Goal: Task Accomplishment & Management: Manage account settings

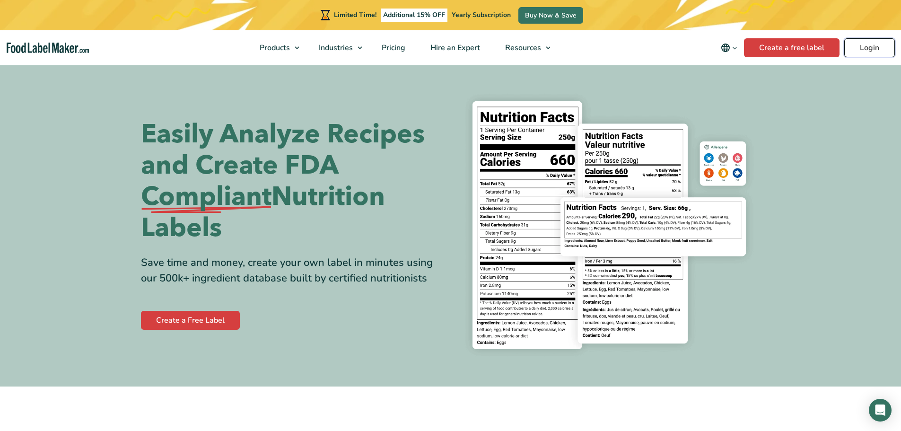
click at [859, 48] on link "Login" at bounding box center [870, 47] width 51 height 19
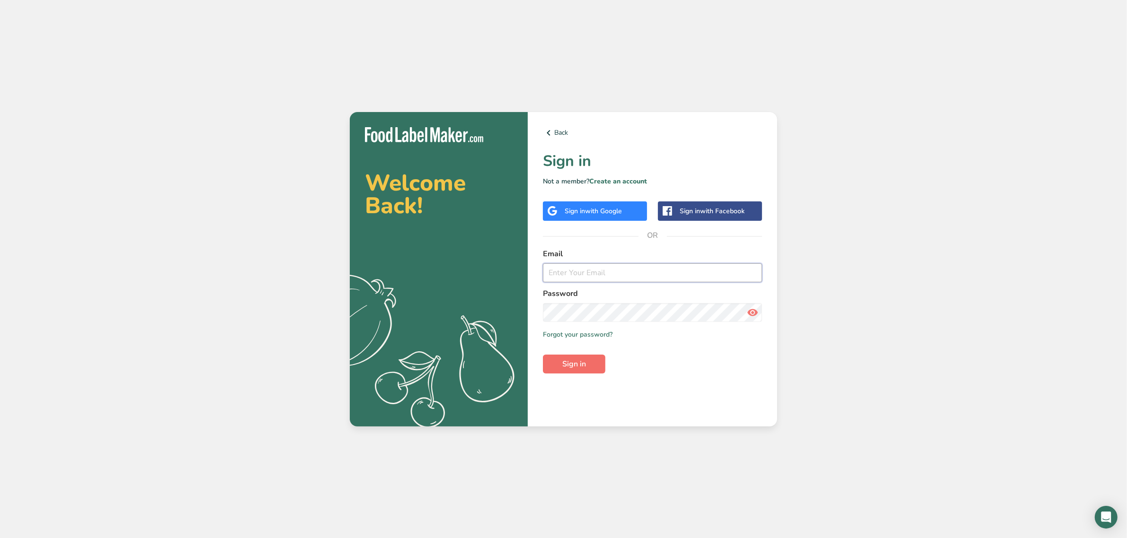
type input "[EMAIL_ADDRESS][DOMAIN_NAME]"
click at [595, 365] on button "Sign in" at bounding box center [574, 364] width 62 height 19
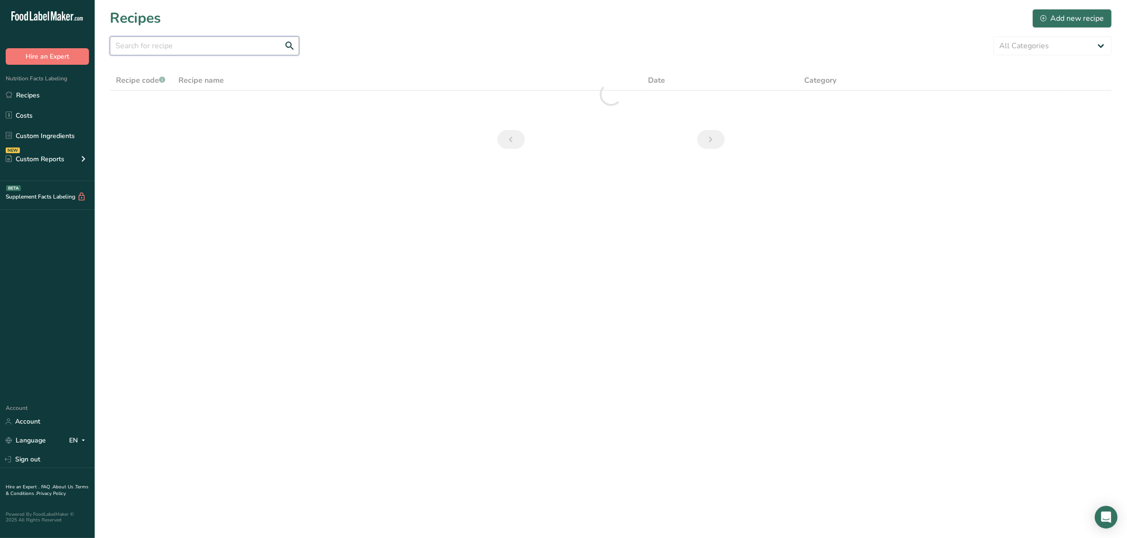
click at [204, 54] on input "text" at bounding box center [204, 45] width 189 height 19
paste input "RP-01341"
type input "RP-01341"
click at [34, 138] on link "Custom Ingredients" at bounding box center [47, 136] width 95 height 18
click at [141, 61] on div at bounding box center [204, 48] width 189 height 25
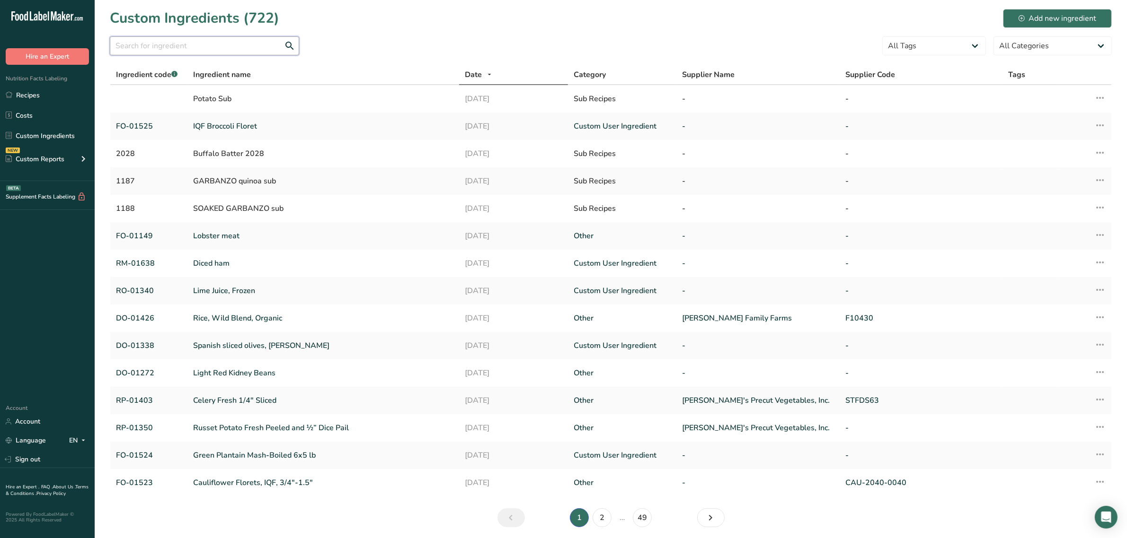
click at [145, 46] on input "text" at bounding box center [204, 45] width 189 height 19
paste input "RP-01341"
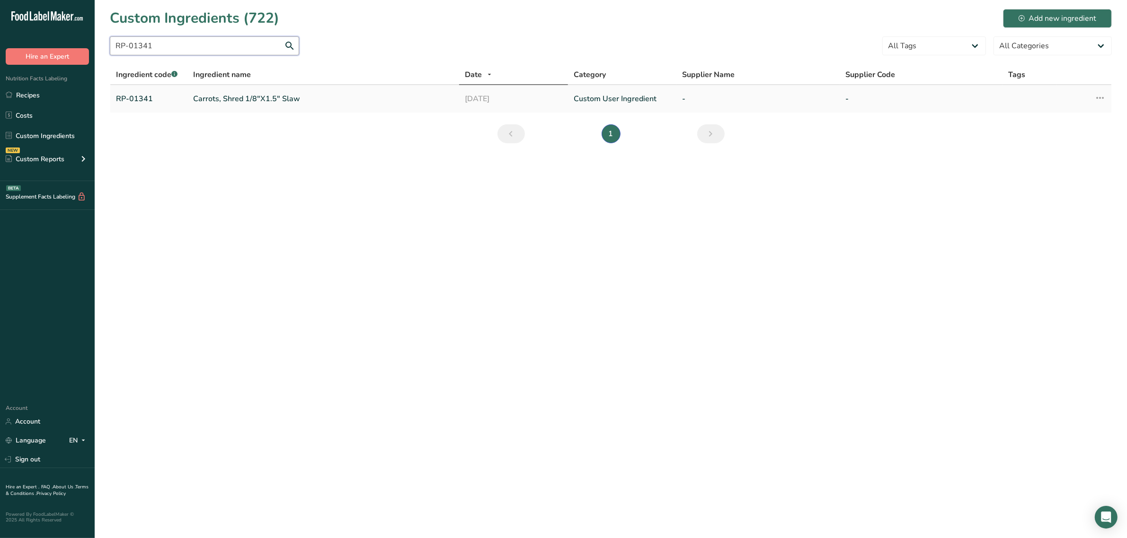
type input "RP-01341"
click at [200, 102] on link "Carrots, Shred 1/8"X1.5" Slaw" at bounding box center [323, 98] width 260 height 11
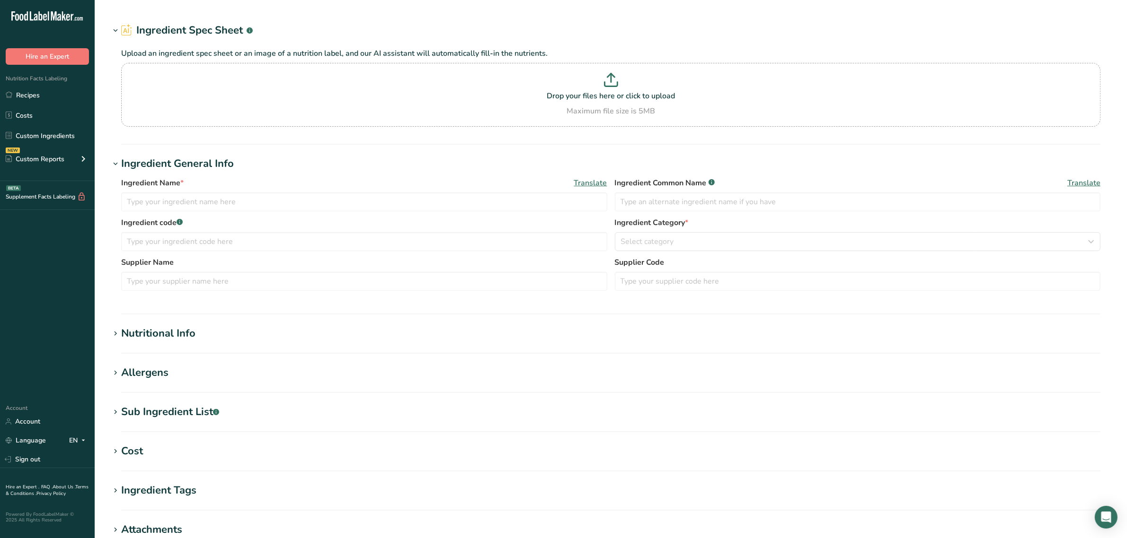
type input "Carrots, Shred 1/8"X1.5" Slaw"
type input "carrot"
type input "RP-01341"
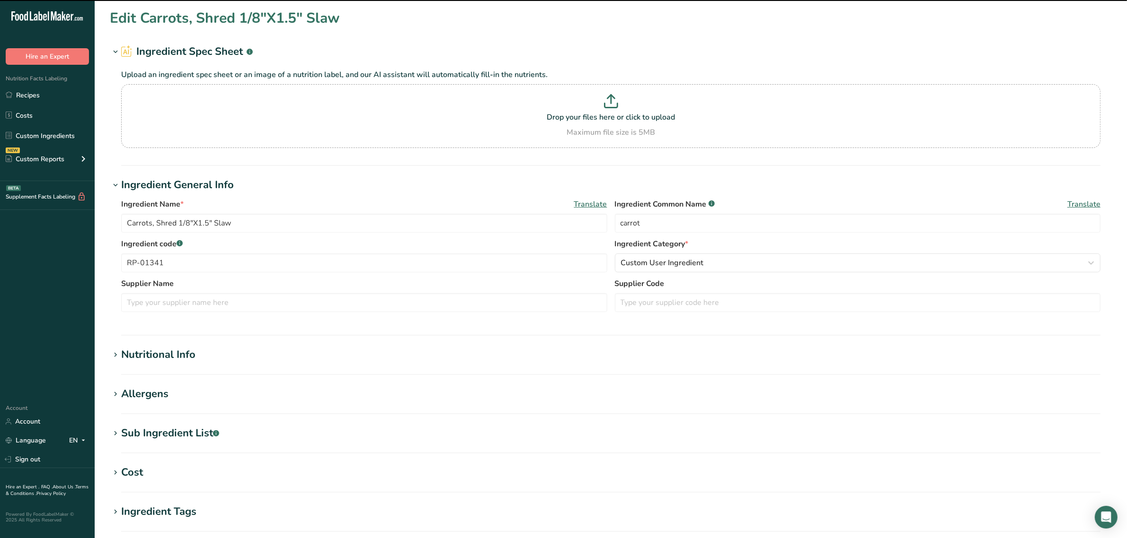
click at [162, 433] on div "Sub Ingredient List .a-a{fill:#347362;}.b-a{fill:#fff;}" at bounding box center [170, 434] width 98 height 16
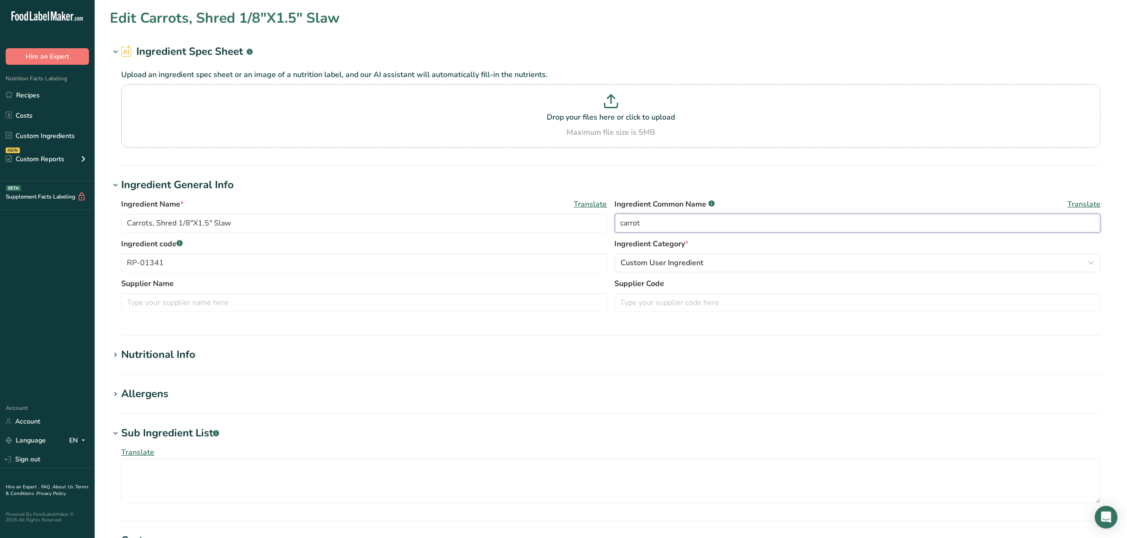
click at [656, 231] on input "carrot" at bounding box center [858, 223] width 486 height 19
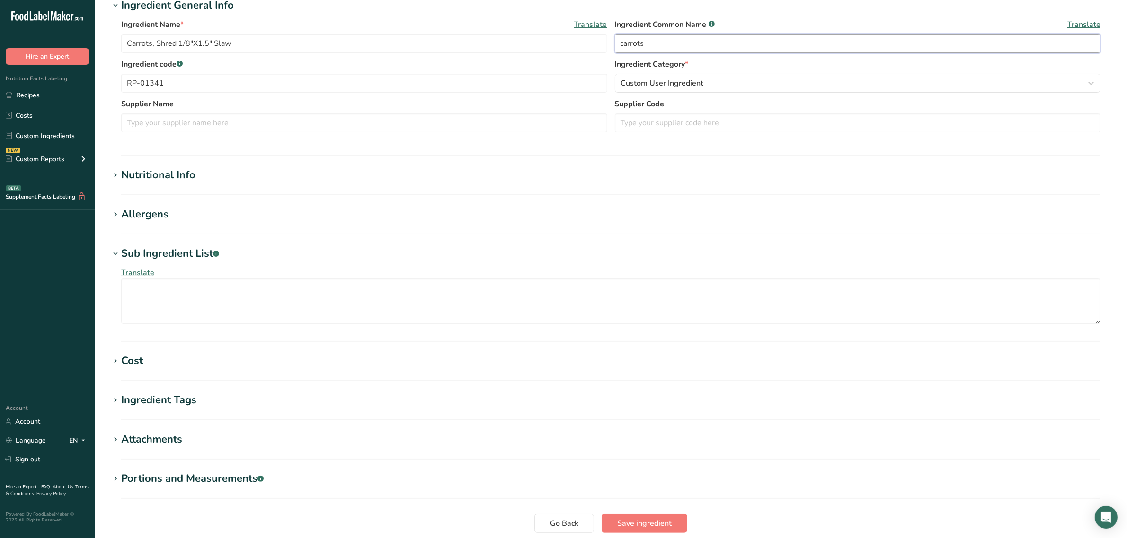
scroll to position [255, 0]
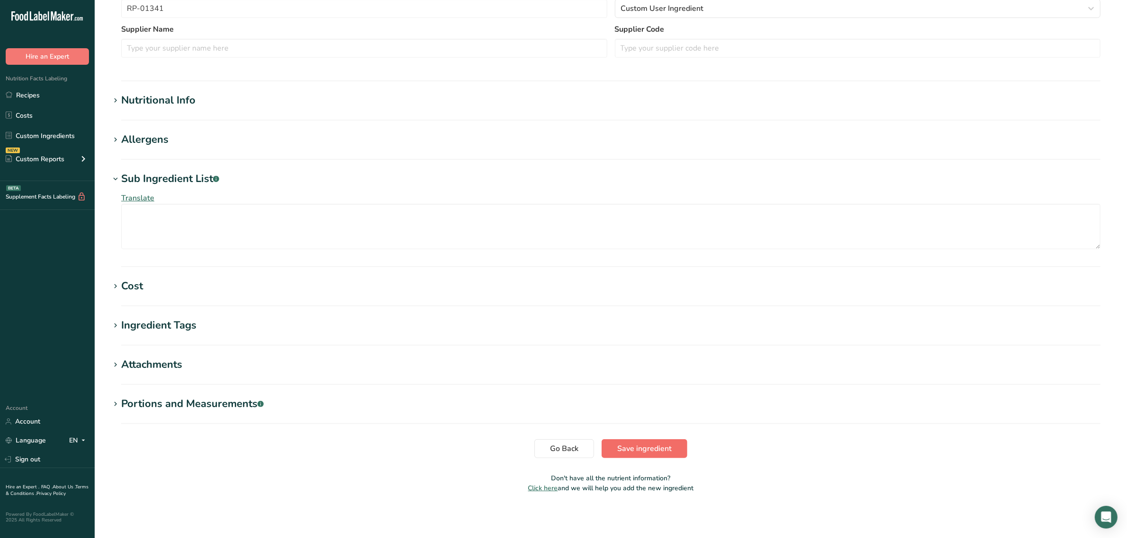
type input "carrots"
click at [635, 444] on span "Save ingredient" at bounding box center [644, 448] width 54 height 11
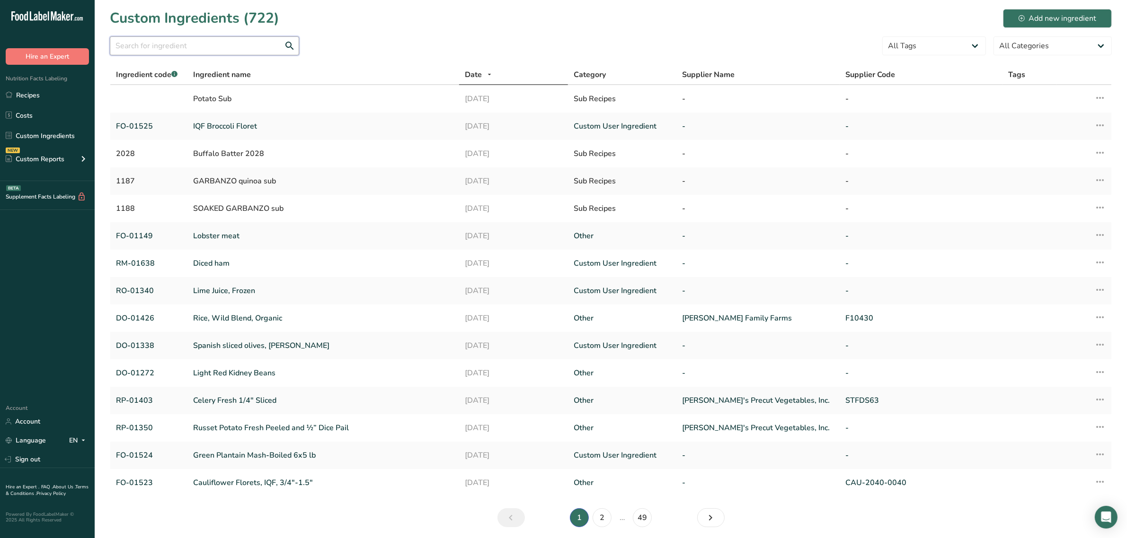
click at [223, 47] on input "text" at bounding box center [204, 45] width 189 height 19
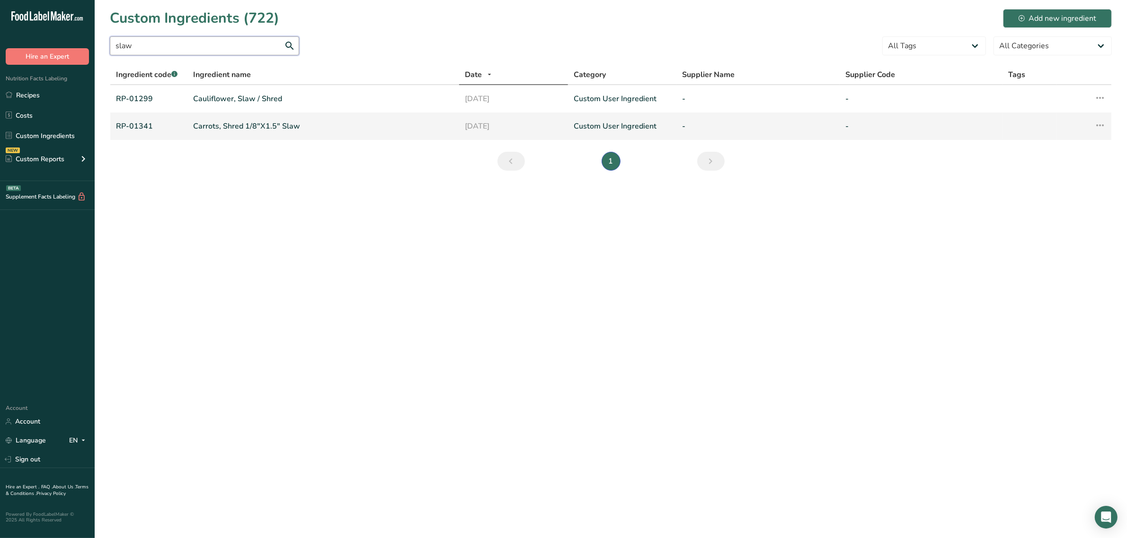
type input "slaw"
click at [242, 128] on link "Carrots, Shred 1/8"X1.5" Slaw" at bounding box center [323, 126] width 260 height 11
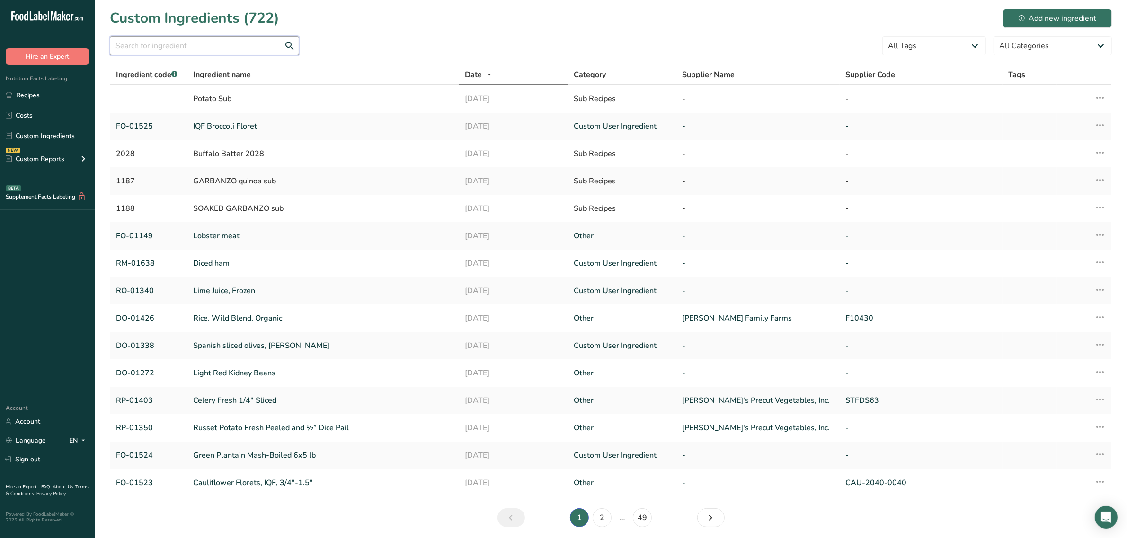
click at [183, 51] on input "text" at bounding box center [204, 45] width 189 height 19
paste input "DO-01309"
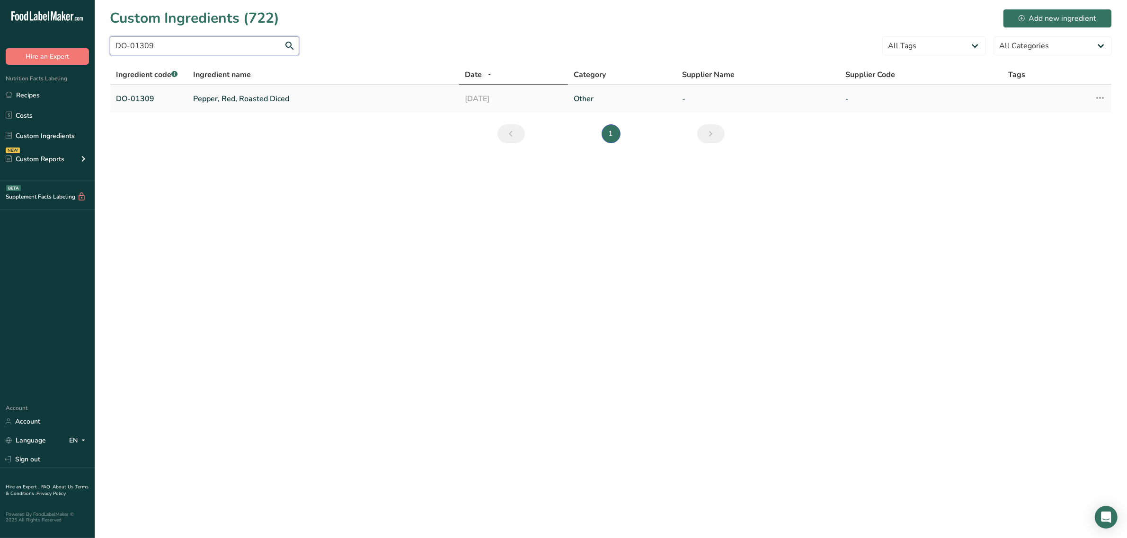
type input "DO-01309"
click at [221, 95] on link "Pepper, Red, Roasted Diced" at bounding box center [323, 98] width 260 height 11
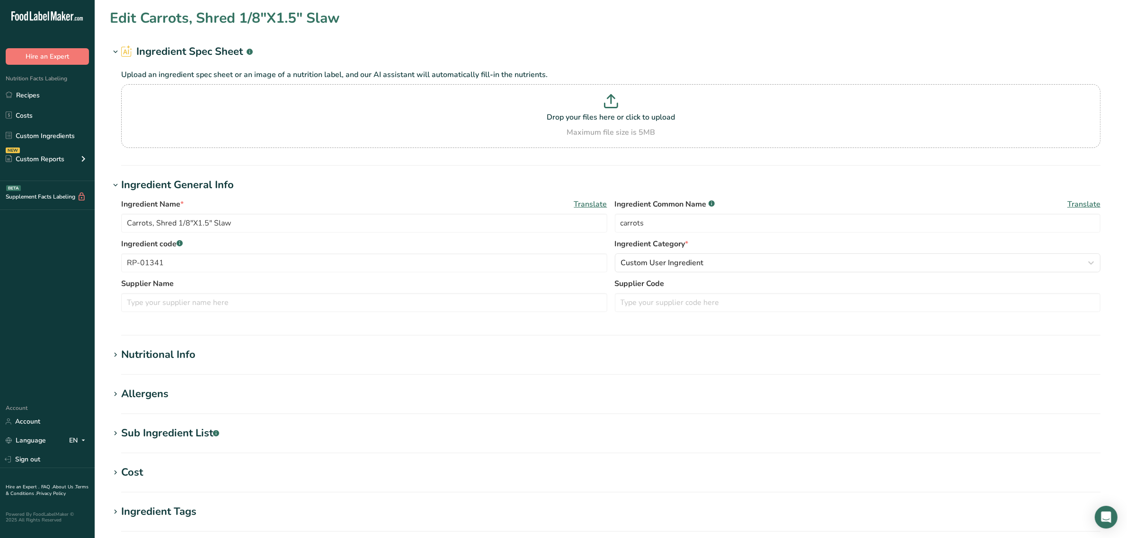
type input "Pepper, Red, Roasted Diced"
type input "roasted red pepper"
type input "DO-01309"
click at [734, 228] on input "roasted red pepper" at bounding box center [858, 223] width 486 height 19
type input "roasted red peppers"
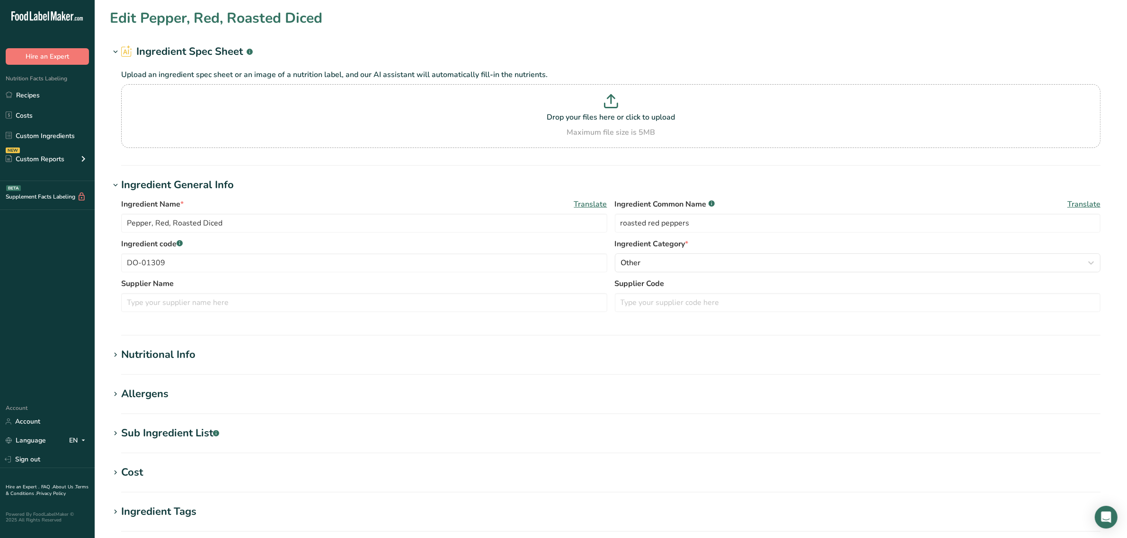
click at [146, 440] on div "Sub Ingredient List .a-a{fill:#347362;}.b-a{fill:#fff;}" at bounding box center [170, 434] width 98 height 16
drag, startPoint x: 154, startPoint y: 470, endPoint x: 98, endPoint y: 483, distance: 57.8
click at [98, 483] on section "Edit Pepper, Red, Roasted Diced Ingredient Spec Sheet .a-a{fill:#347362;}.b-a{f…" at bounding box center [611, 381] width 1032 height 763
click at [161, 474] on textarea "red pepper, water, salt, [MEDICAL_DATA]" at bounding box center [610, 480] width 979 height 45
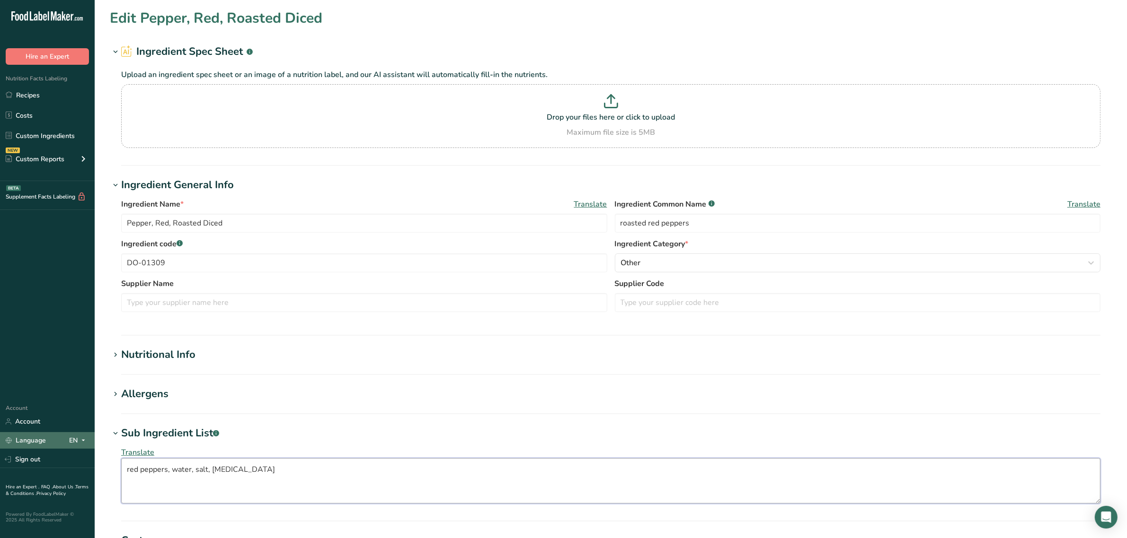
drag, startPoint x: 343, startPoint y: 490, endPoint x: 0, endPoint y: 441, distance: 346.4
click at [0, 441] on div ".a-20{fill:#fff;} Hire an Expert Nutrition Facts Labeling Recipes Costs Custom …" at bounding box center [563, 396] width 1127 height 793
type textarea "red peppers, water, salt, [MEDICAL_DATA]"
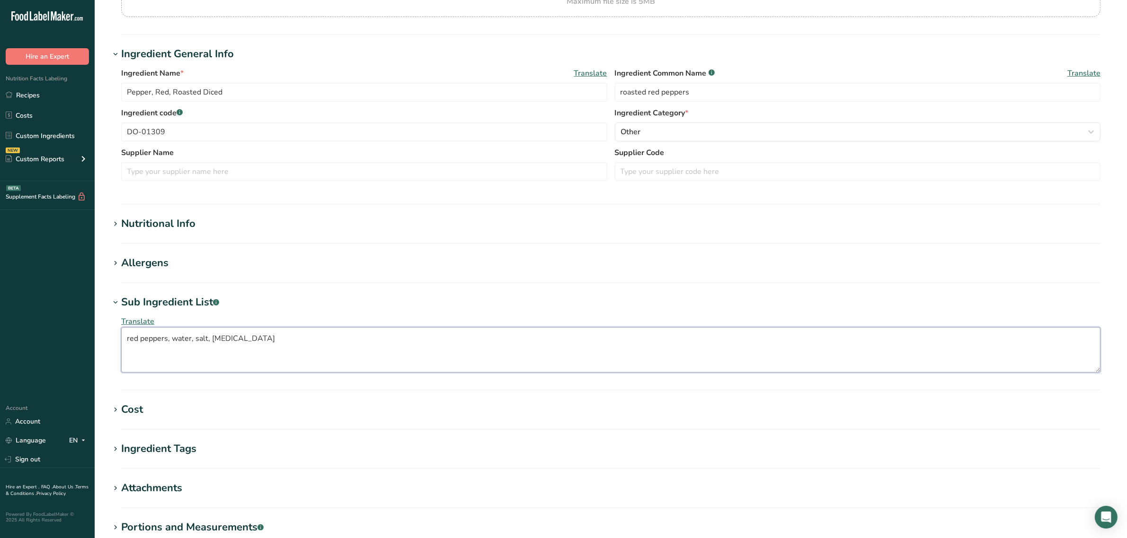
scroll to position [255, 0]
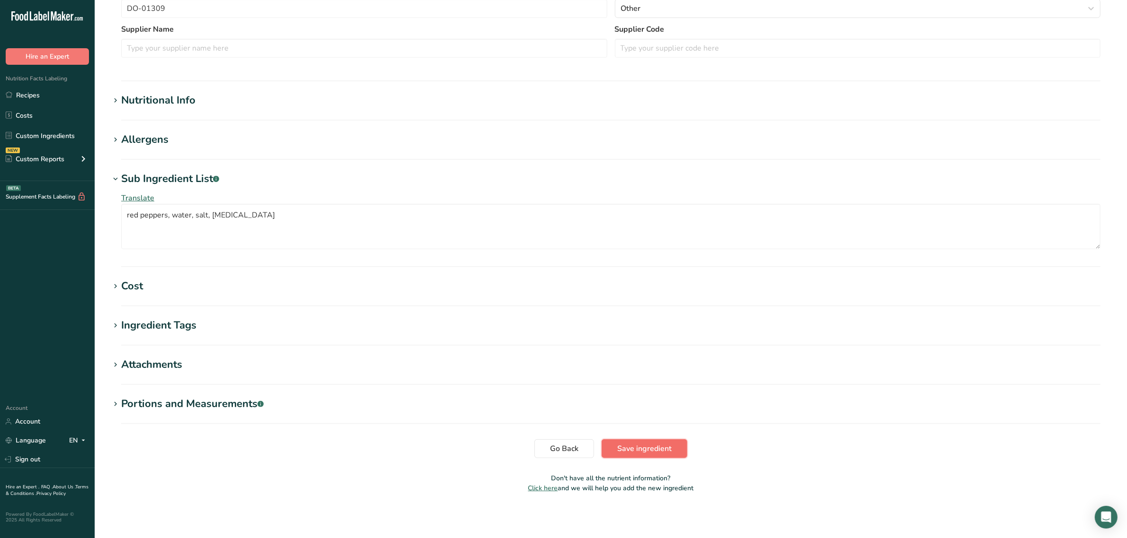
click at [644, 448] on span "Save ingredient" at bounding box center [644, 448] width 54 height 11
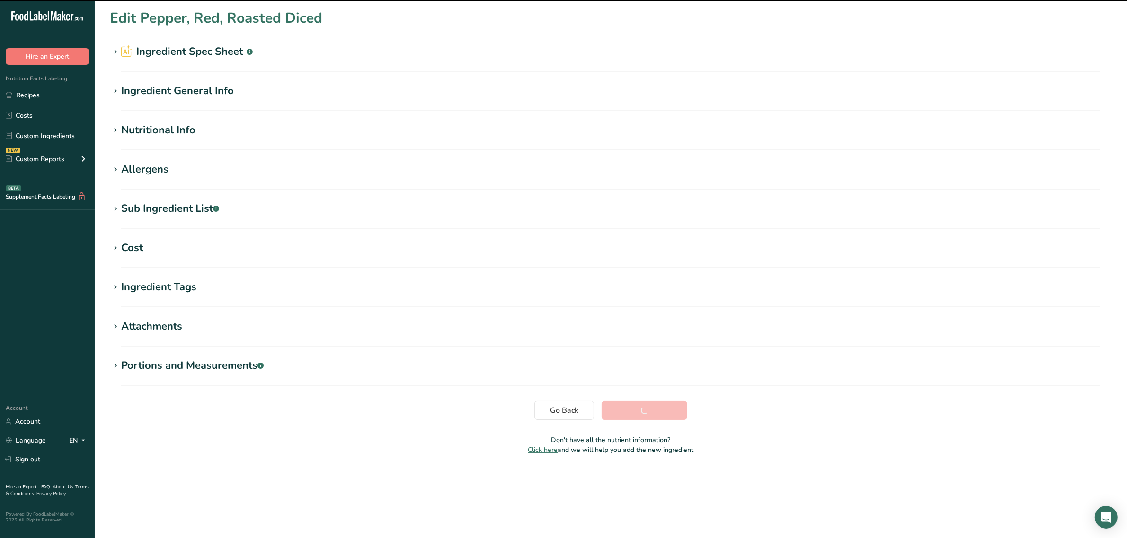
scroll to position [0, 0]
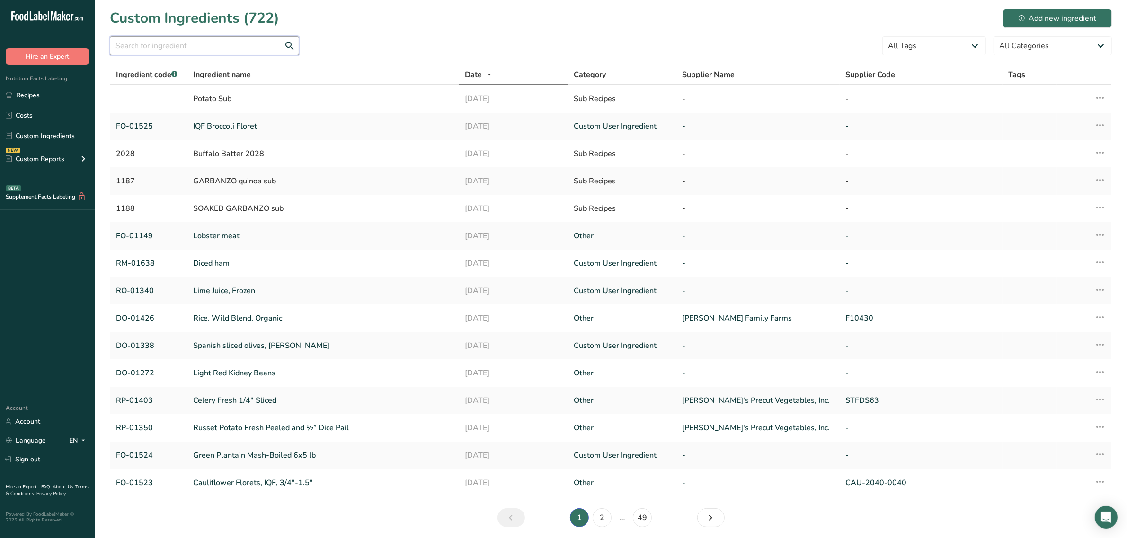
click at [153, 50] on input "text" at bounding box center [204, 45] width 189 height 19
paste input "DO-01459"
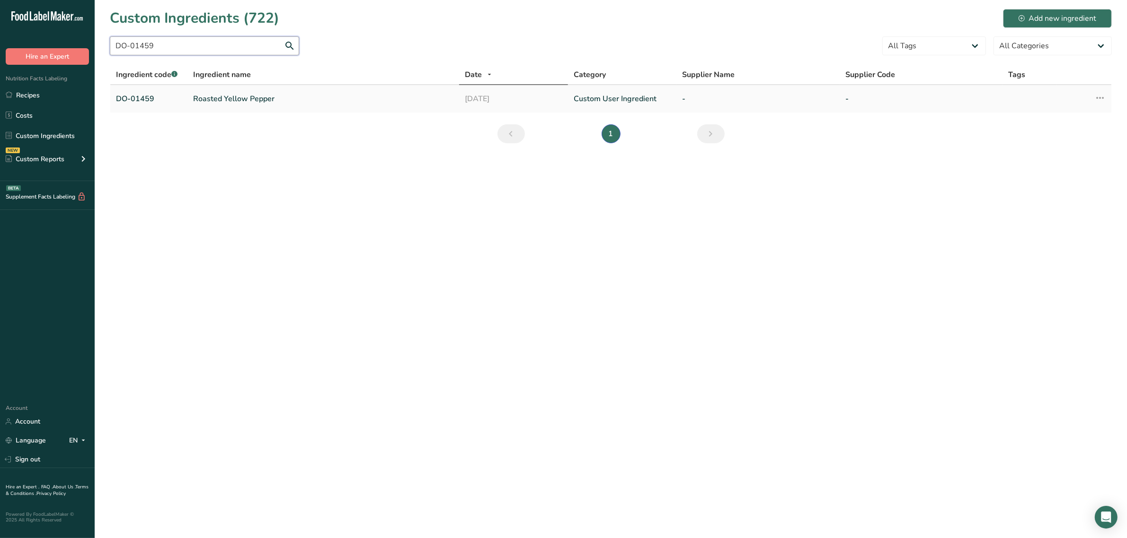
type input "DO-01459"
click at [226, 98] on link "Roasted Yellow Pepper" at bounding box center [323, 98] width 260 height 11
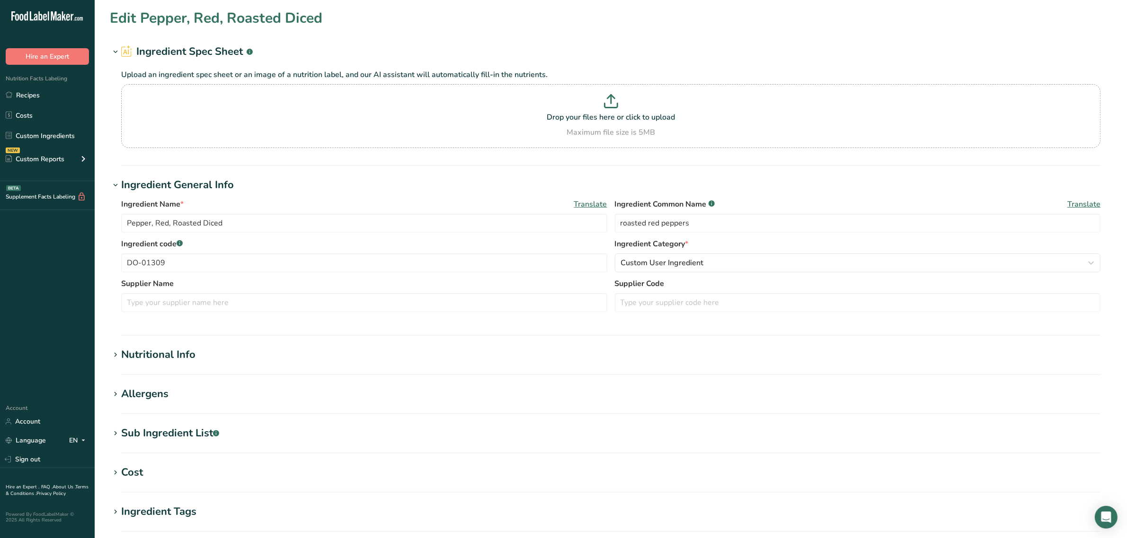
type input "Roasted Yellow Pepper"
type input "roasted yellow pepper"
type input "DO-01459"
type textarea "yellow peppers, water, salt, [MEDICAL_DATA], [MEDICAL_DATA]"
click at [190, 436] on div "Sub Ingredient List .a-a{fill:#347362;}.b-a{fill:#fff;}" at bounding box center [170, 434] width 98 height 16
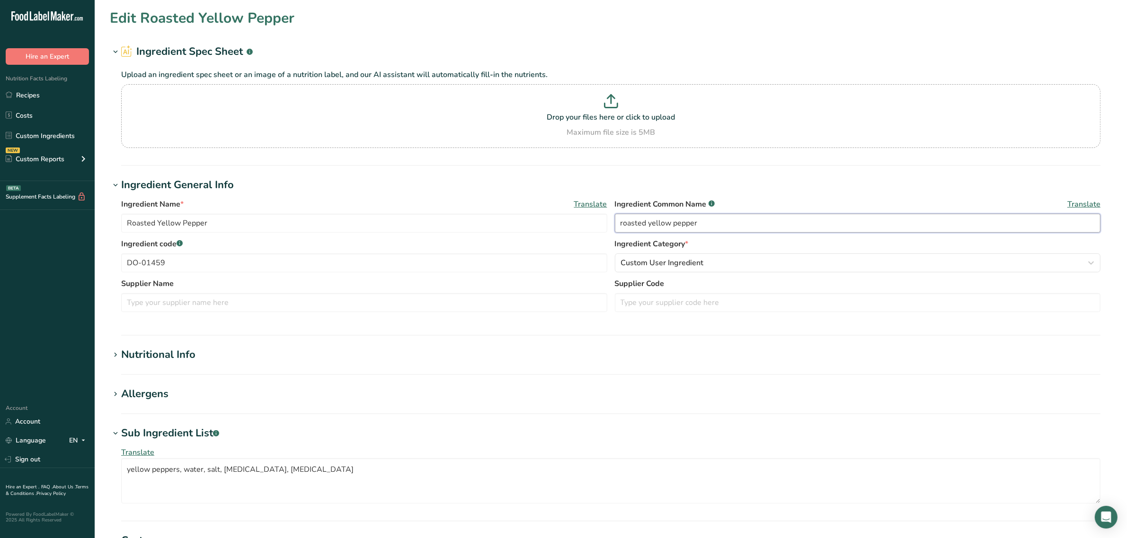
click at [732, 223] on input "roasted yellow pepper" at bounding box center [858, 223] width 486 height 19
type input "roasted yellow peppers"
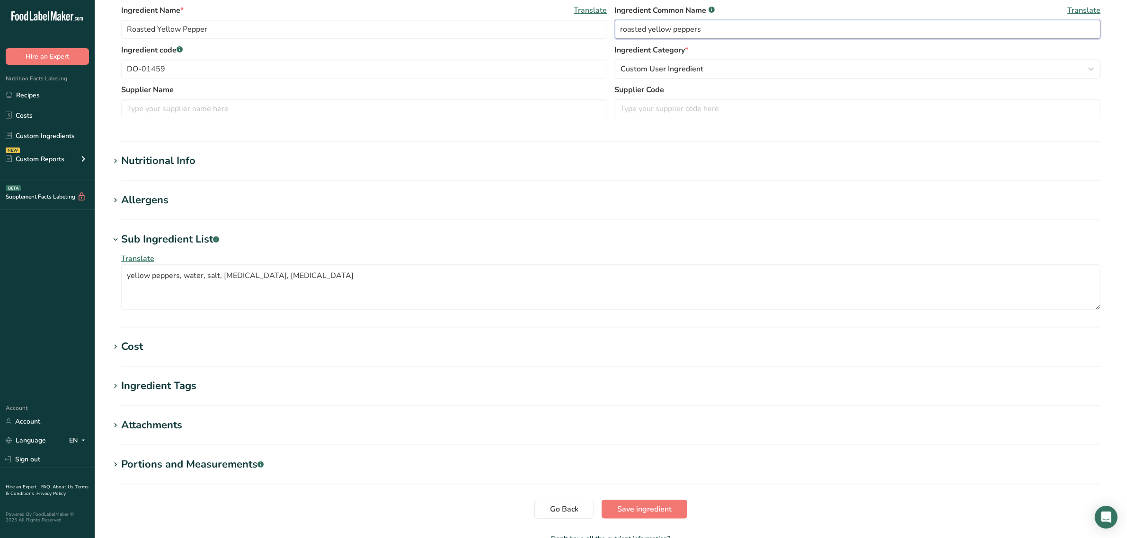
scroll to position [255, 0]
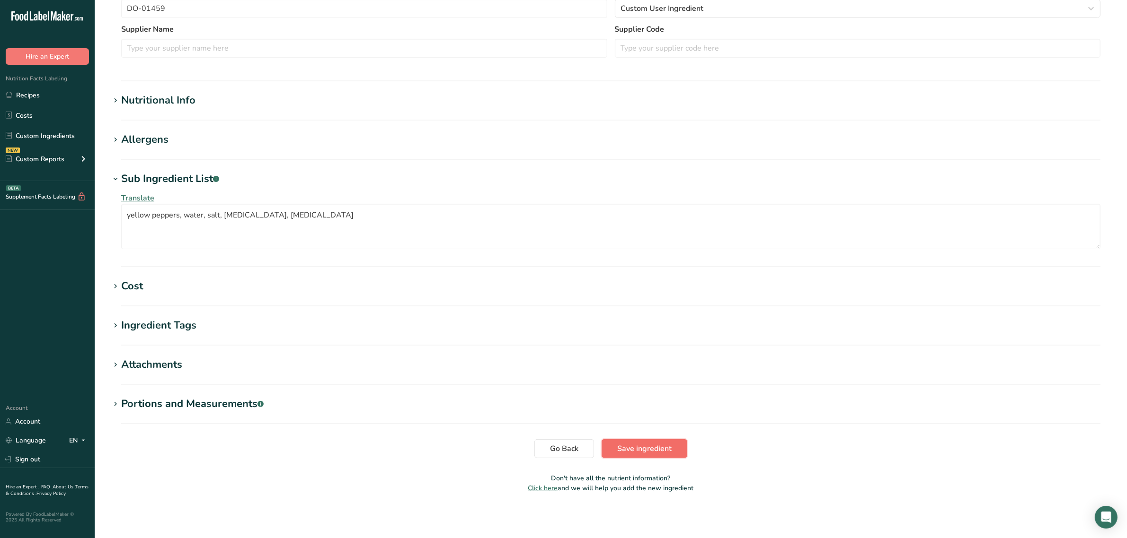
click at [654, 447] on span "Save ingredient" at bounding box center [644, 448] width 54 height 11
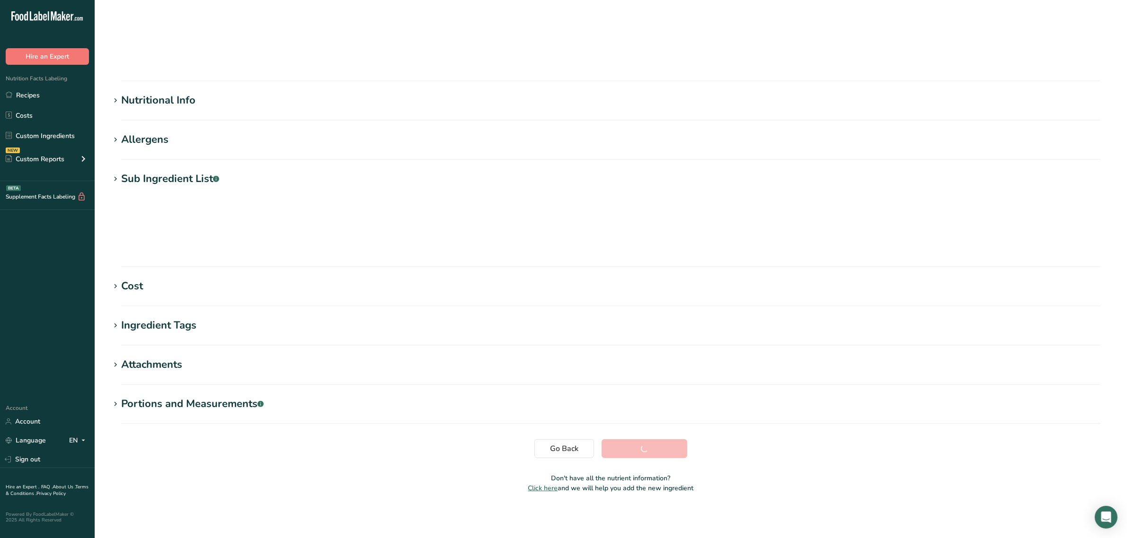
scroll to position [0, 0]
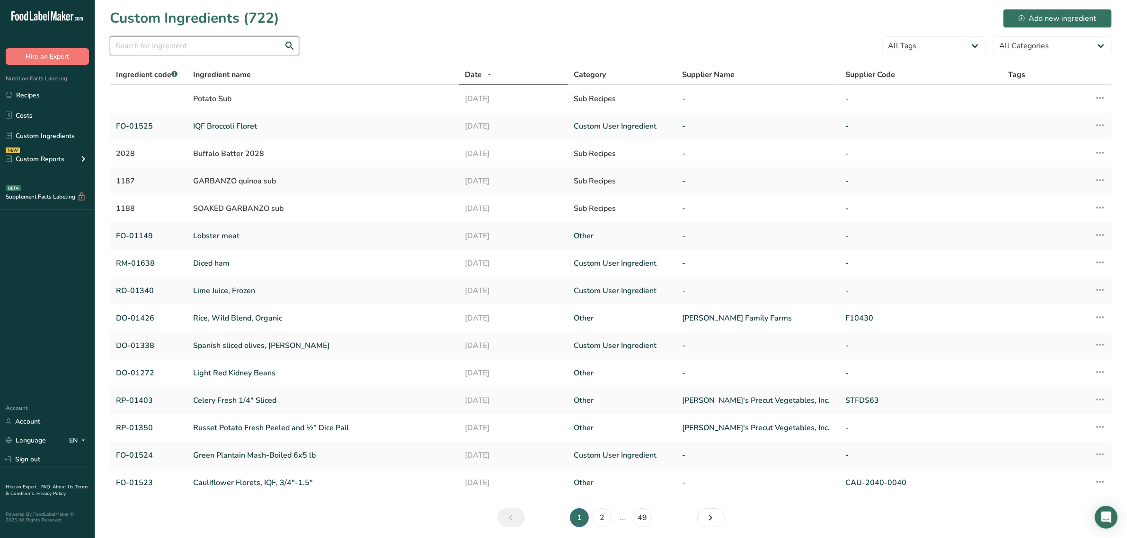
click at [239, 37] on input "text" at bounding box center [204, 45] width 189 height 19
paste input "RP-01094"
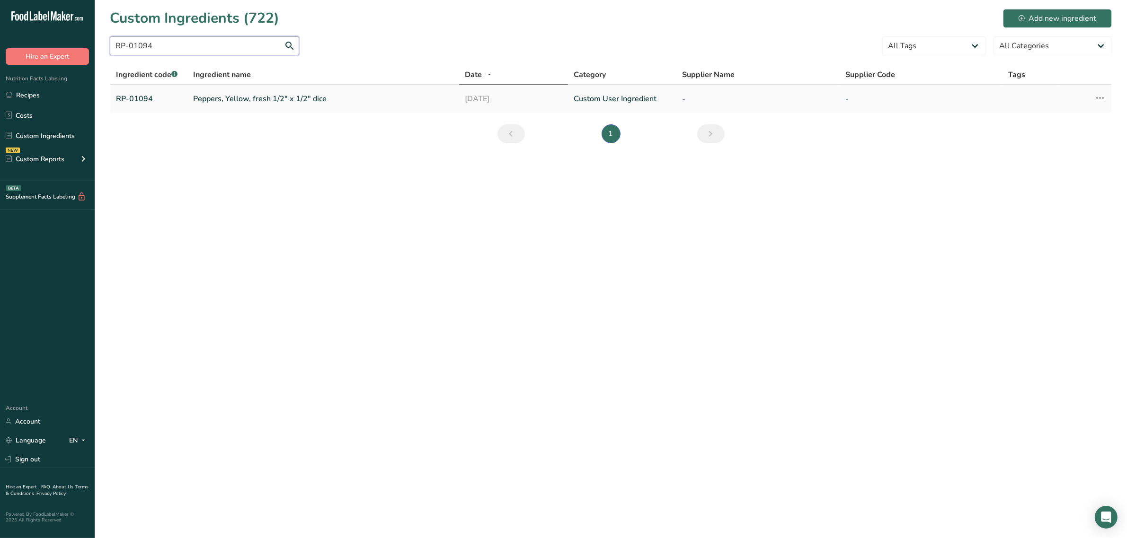
type input "RP-01094"
click at [216, 102] on link "Peppers, Yellow, fresh 1/2" x 1/2" dice" at bounding box center [323, 98] width 260 height 11
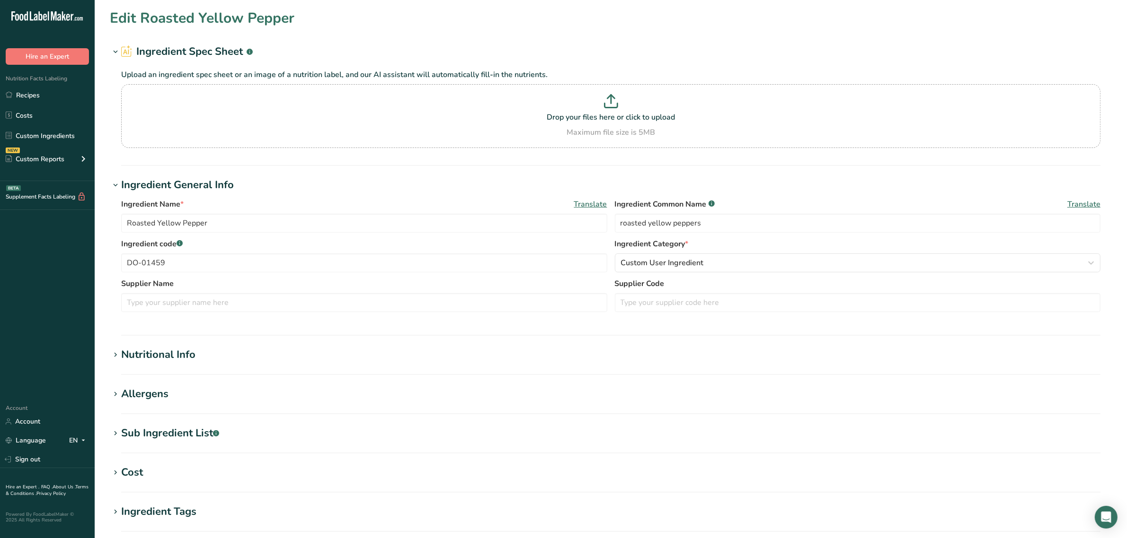
type input "Peppers, Yellow, fresh 1/2" x 1/2" dice"
type input "yellow pepper"
type input "RP-01094"
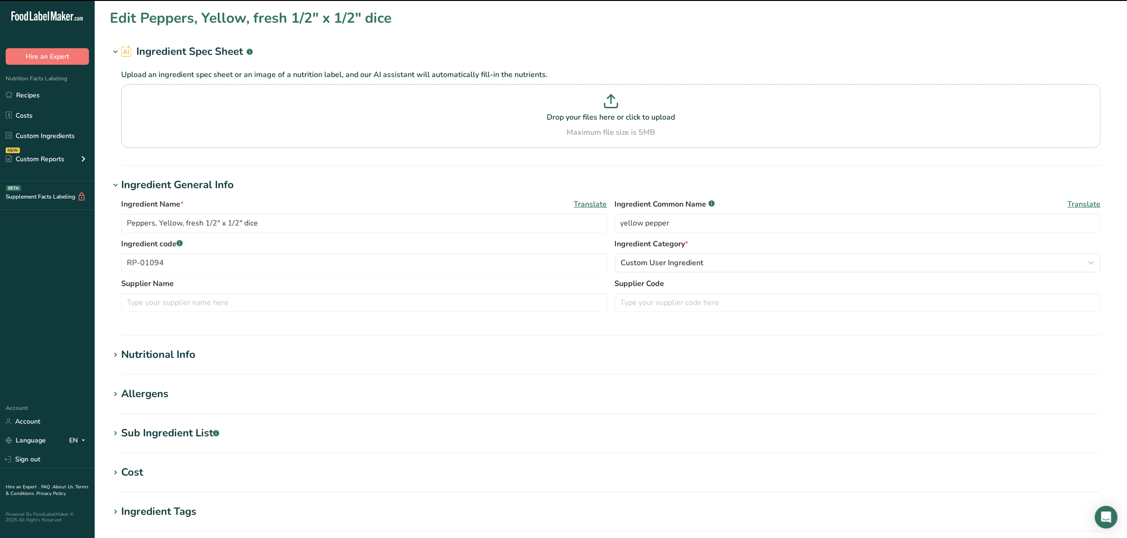
click at [187, 434] on div "Sub Ingredient List .a-a{fill:#347362;}.b-a{fill:#fff;}" at bounding box center [170, 434] width 98 height 16
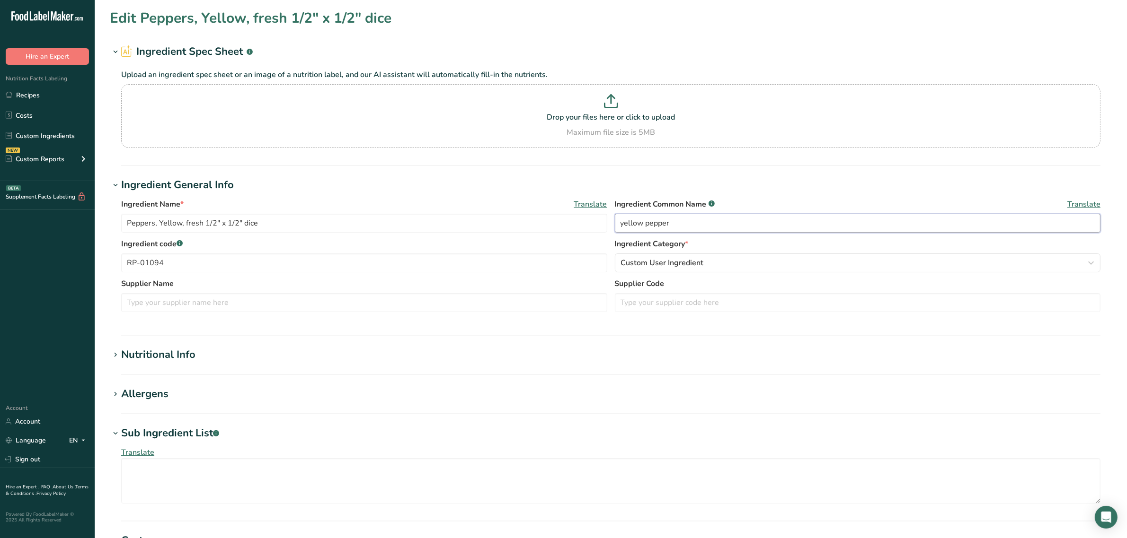
click at [702, 222] on input "yellow pepper" at bounding box center [858, 223] width 486 height 19
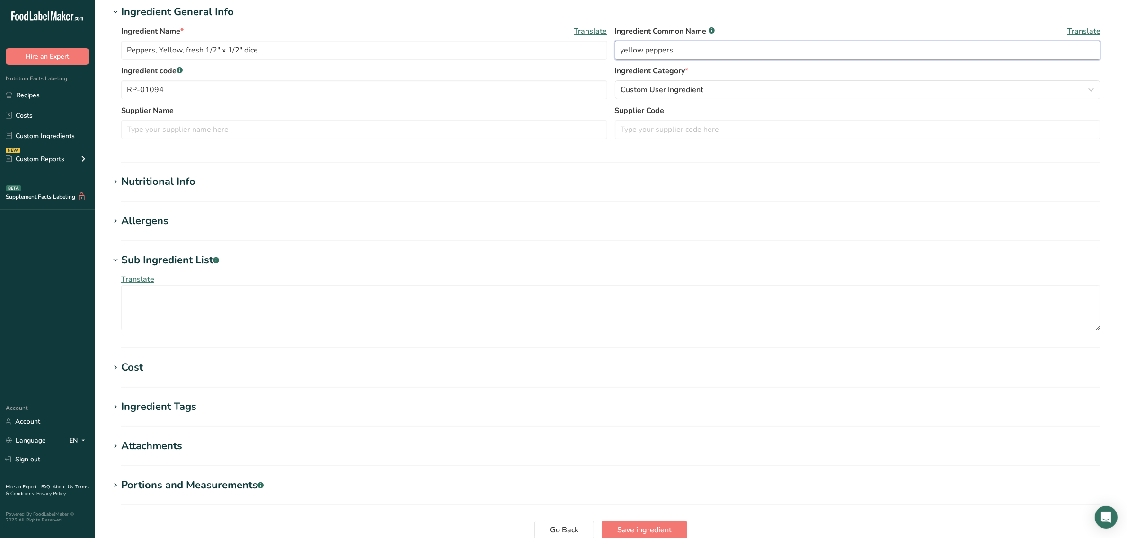
scroll to position [255, 0]
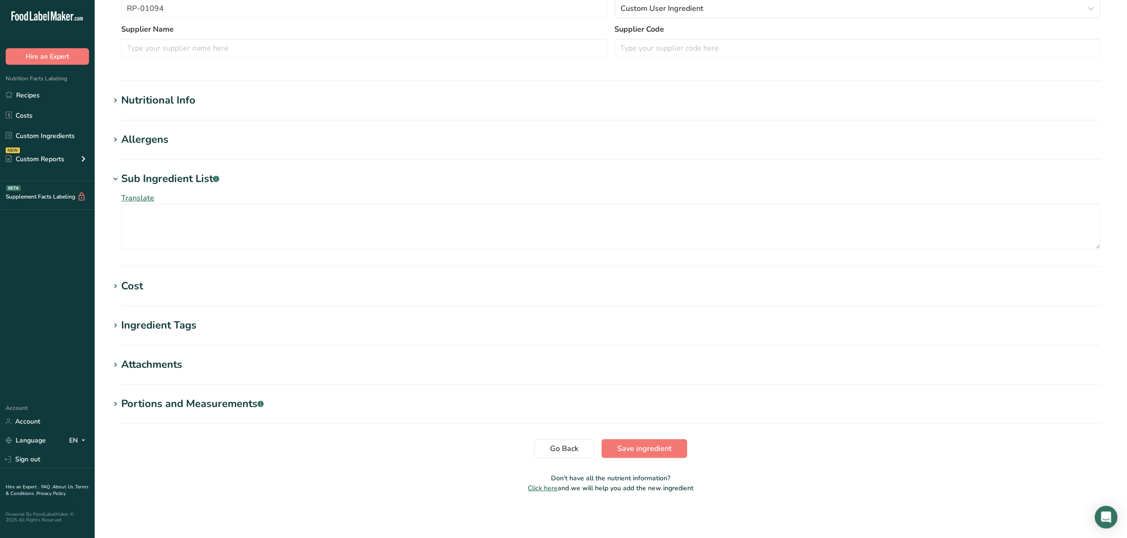
type input "yellow peppers"
click at [669, 439] on section "Edit Peppers, Yellow, fresh 1/2" x 1/2" dice Ingredient Spec Sheet .a-a{fill:#3…" at bounding box center [611, 126] width 1032 height 763
click at [668, 445] on span "Save ingredient" at bounding box center [644, 448] width 54 height 11
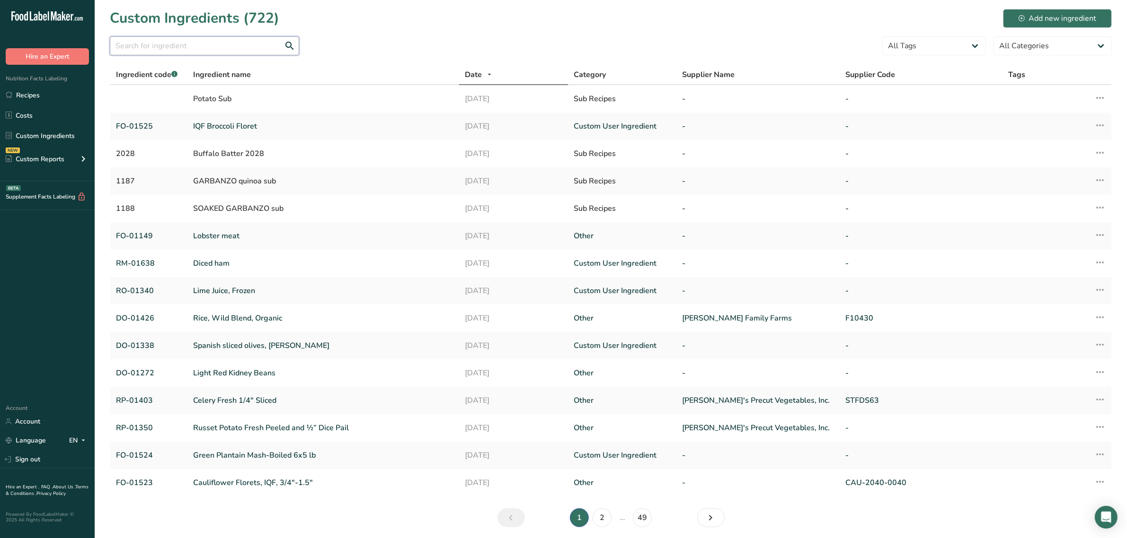
click at [247, 46] on input "text" at bounding box center [204, 45] width 189 height 19
paste input "RP-01095"
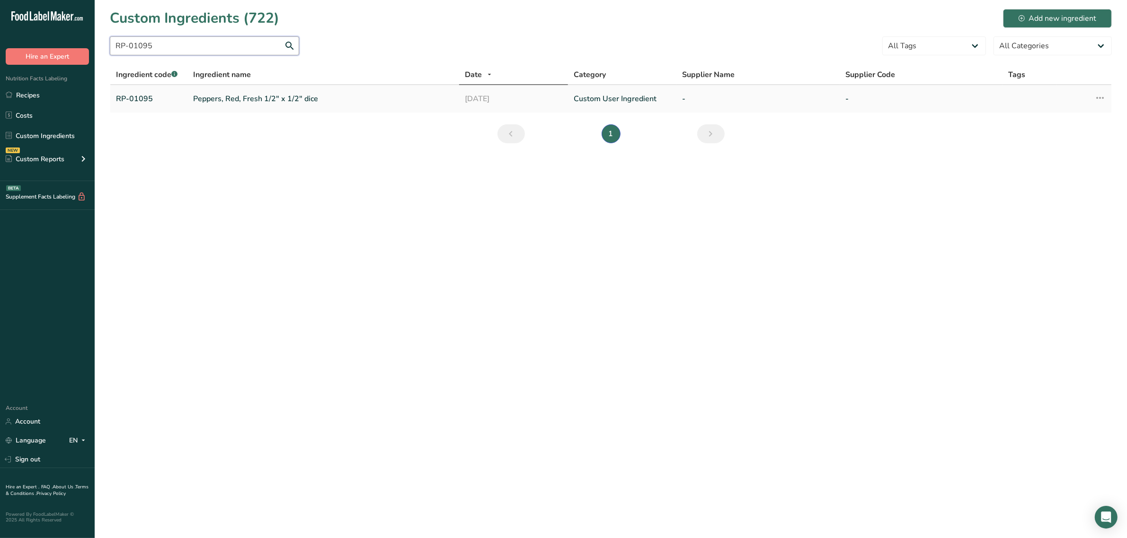
type input "RP-01095"
click at [228, 95] on link "Peppers, Red, Fresh 1/2" x 1/2" dice" at bounding box center [323, 98] width 260 height 11
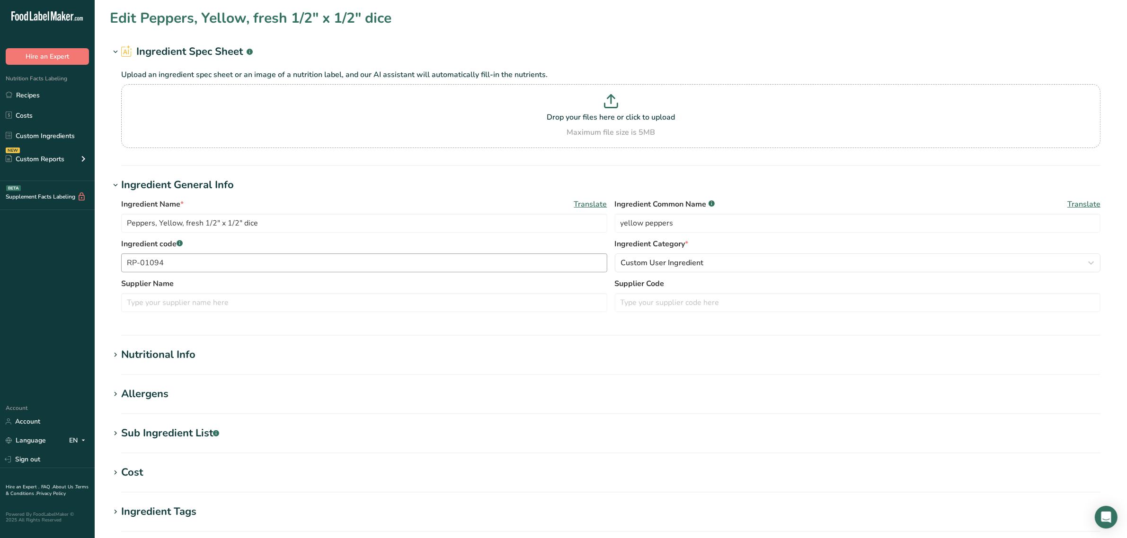
type input "Peppers, Red, Fresh 1/2" x 1/2" dice"
type input "red pepper"
type input "RP-01095"
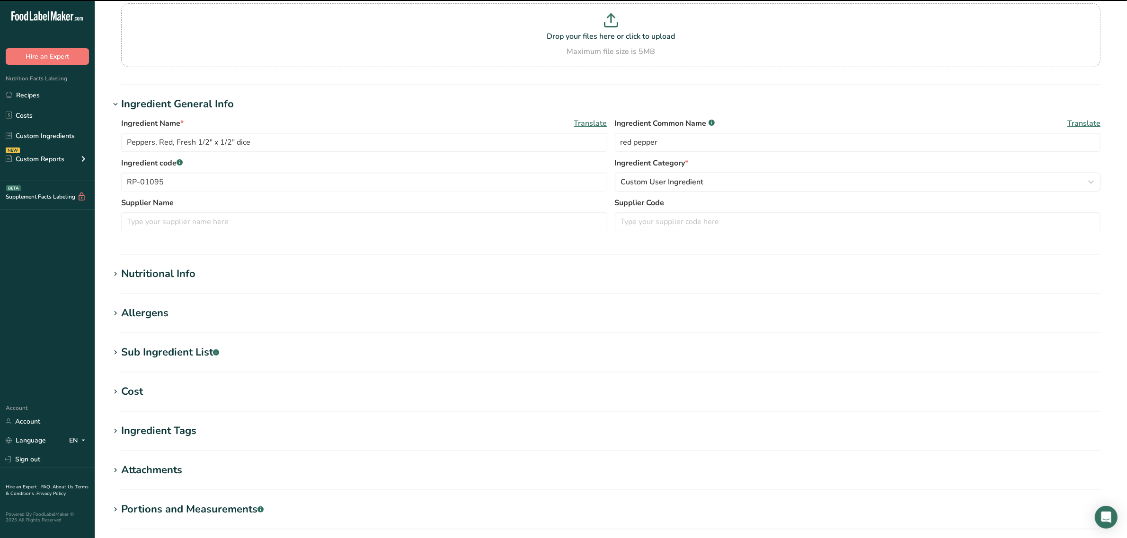
scroll to position [177, 0]
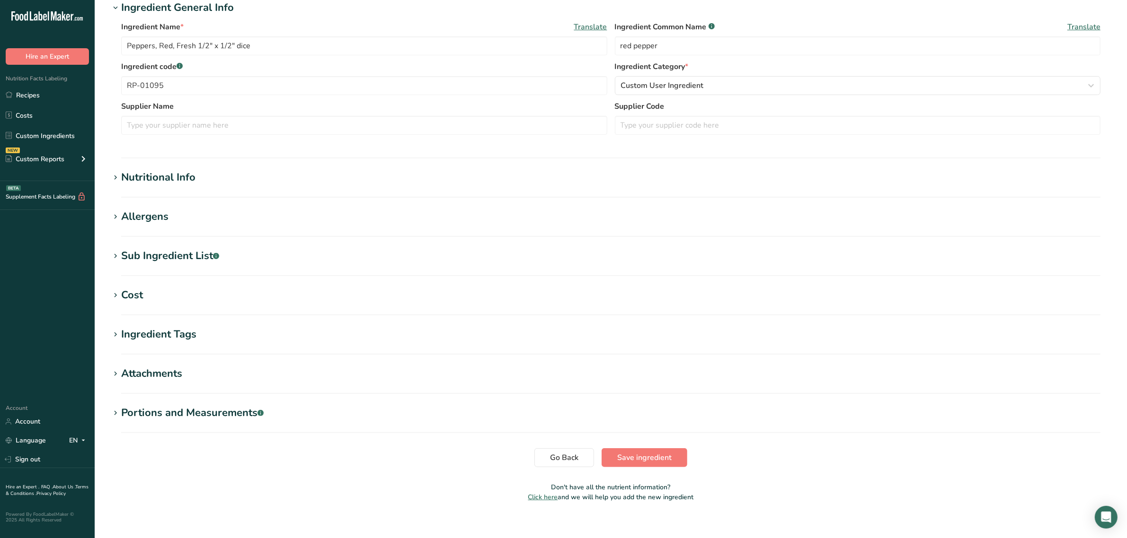
click at [173, 255] on div "Sub Ingredient List .a-a{fill:#347362;}.b-a{fill:#fff;}" at bounding box center [170, 256] width 98 height 16
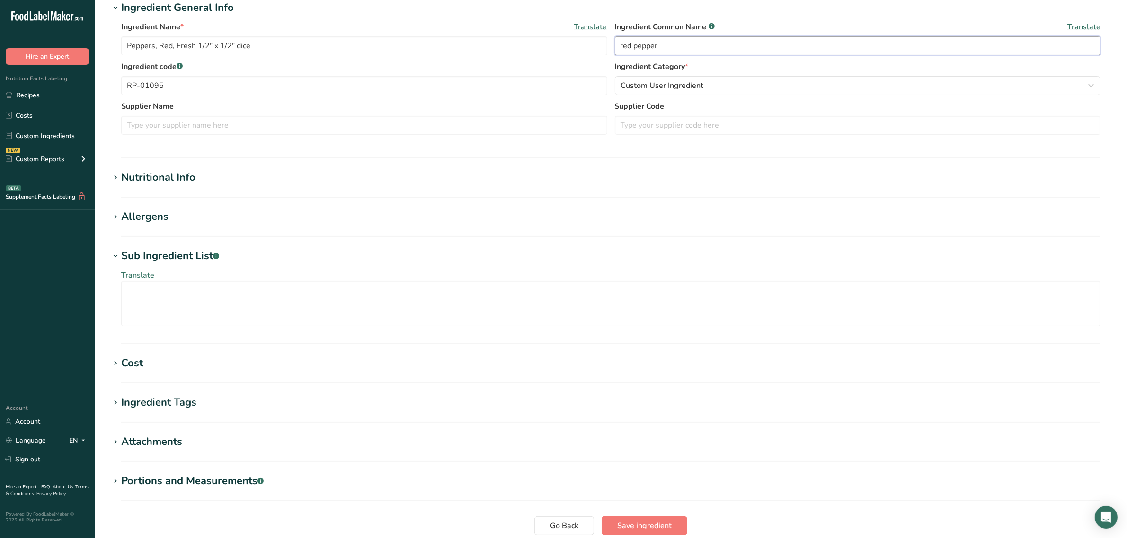
click at [711, 44] on input "red pepper" at bounding box center [858, 45] width 486 height 19
type input "red peppers"
click at [643, 528] on span "Save ingredient" at bounding box center [644, 525] width 54 height 11
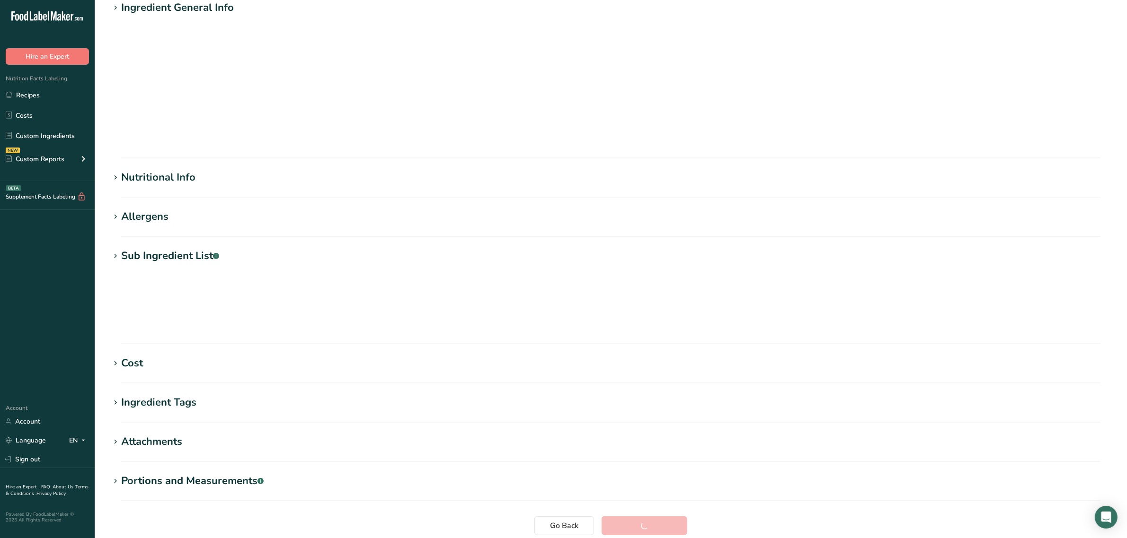
scroll to position [0, 0]
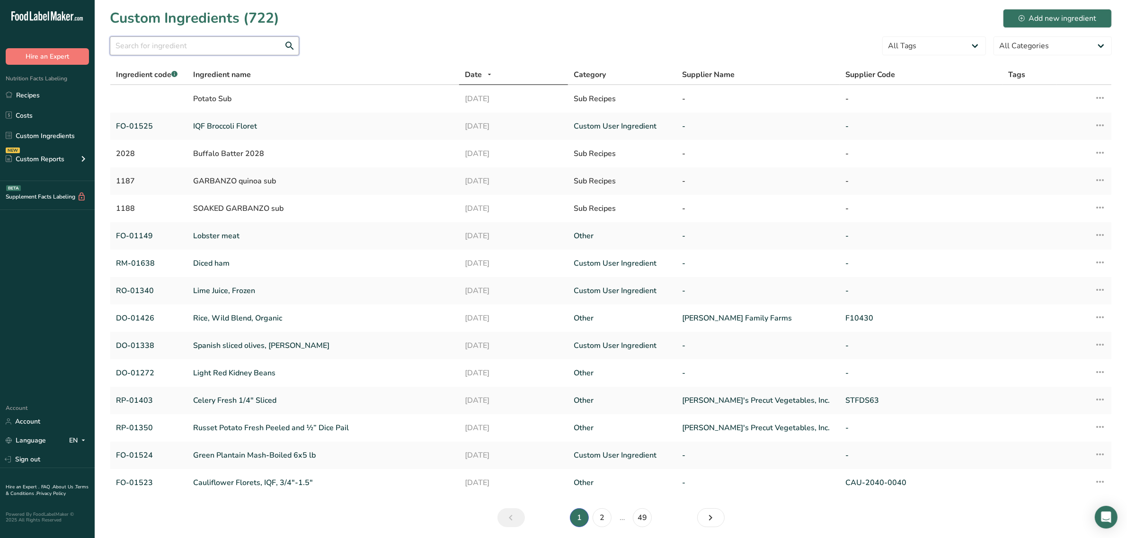
click at [271, 41] on input "text" at bounding box center [204, 45] width 189 height 19
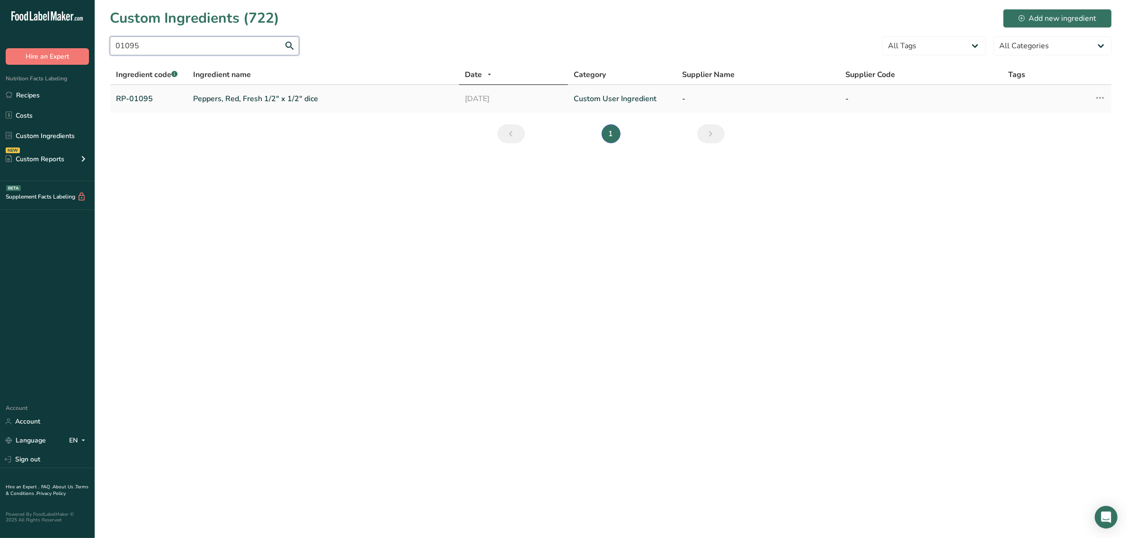
type input "01095"
click at [242, 102] on link "Peppers, Red, Fresh 1/2" x 1/2" dice" at bounding box center [323, 98] width 260 height 11
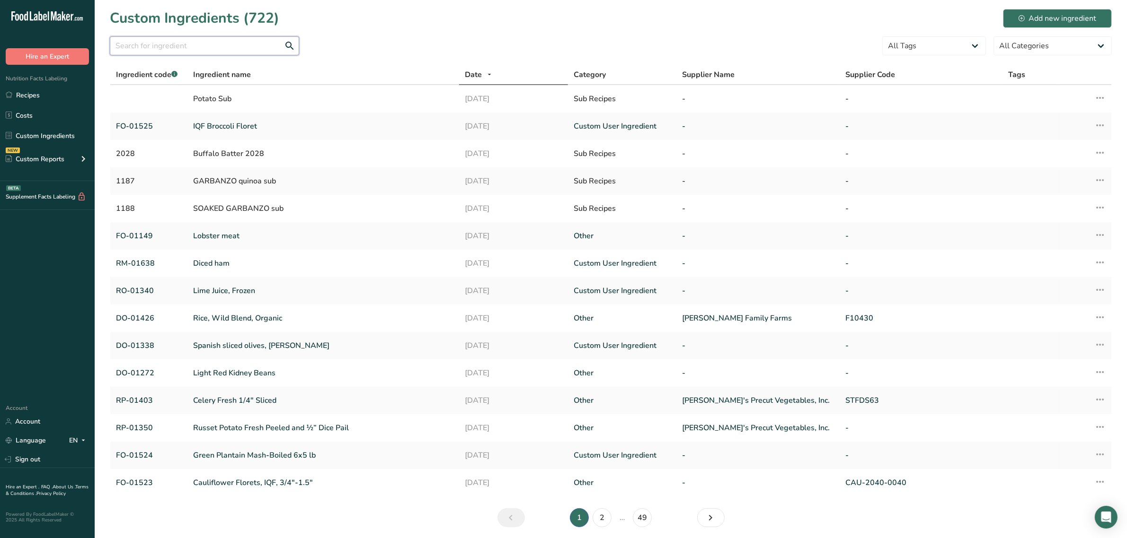
click at [226, 53] on input "text" at bounding box center [204, 45] width 189 height 19
paste input "For our ingredient RO-01294 - Cheddar Cheese Flavor Base (spec sheet attached),…"
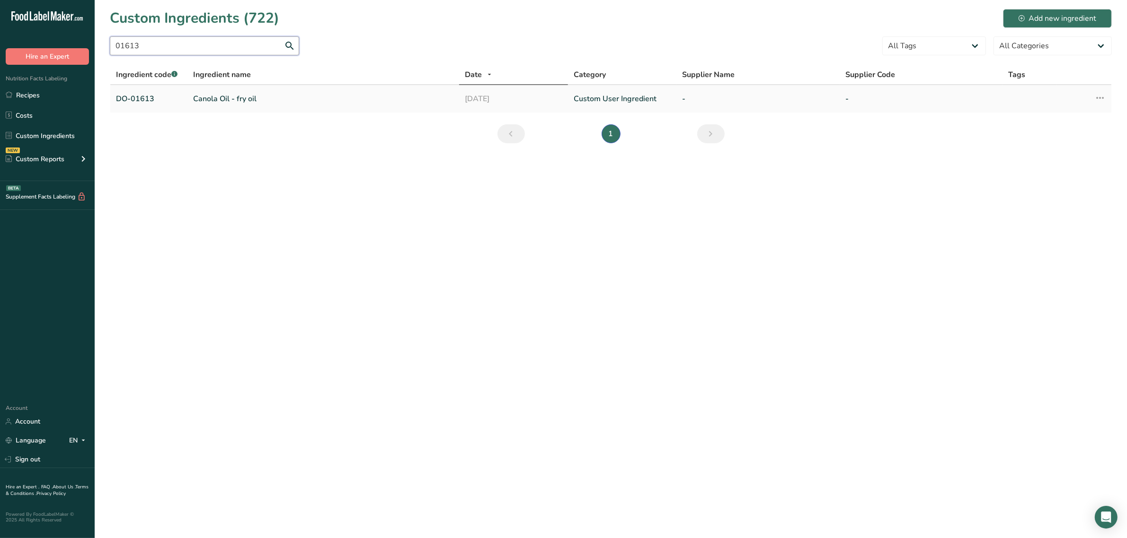
type input "01613"
click at [223, 93] on link "Canola Oil - fry oil" at bounding box center [323, 98] width 260 height 11
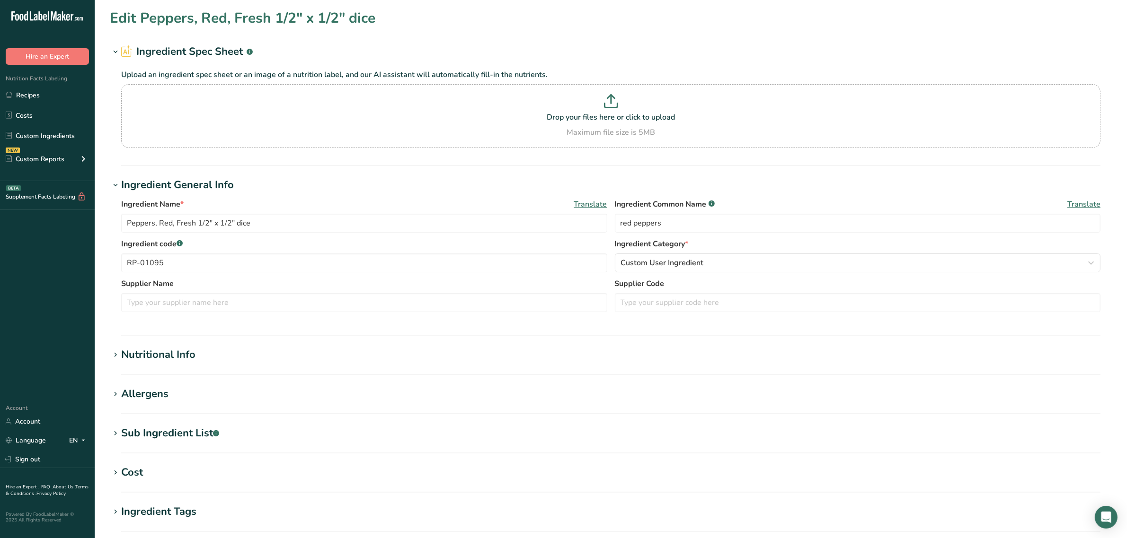
type input "Canola Oil - fry oil"
type input "canola oil"
type input "DO-01613"
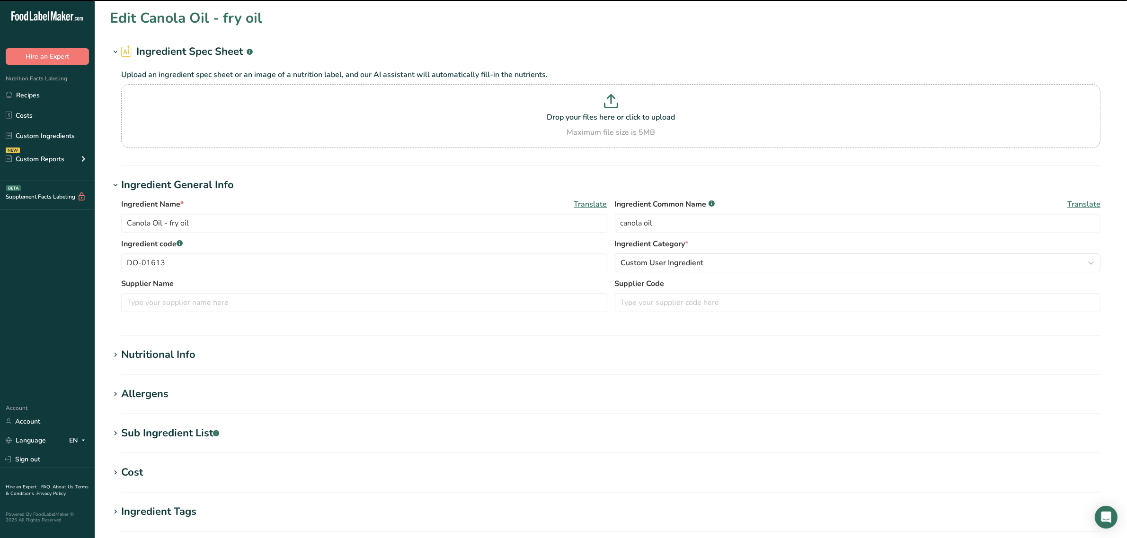
click at [169, 423] on section "Edit Canola Oil - fry oil Ingredient Spec Sheet .a-a{fill:#347362;}.b-a{fill:#f…" at bounding box center [611, 347] width 1032 height 695
click at [168, 429] on div "Sub Ingredient List .a-a{fill:#347362;}.b-a{fill:#fff;}" at bounding box center [170, 434] width 98 height 16
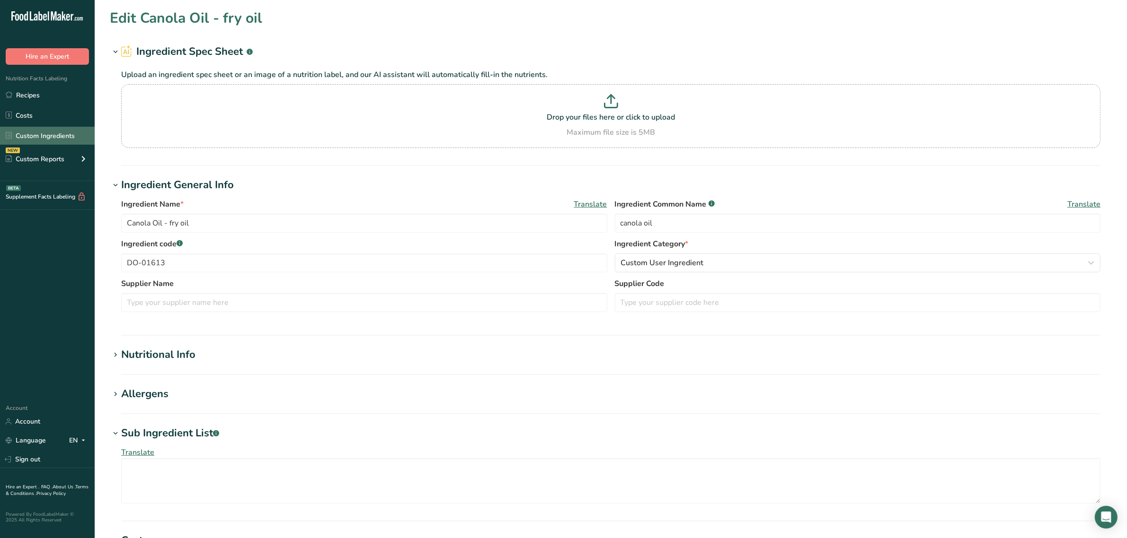
drag, startPoint x: 32, startPoint y: 138, endPoint x: 39, endPoint y: 137, distance: 7.6
click at [32, 138] on link "Custom Ingredients" at bounding box center [47, 136] width 95 height 18
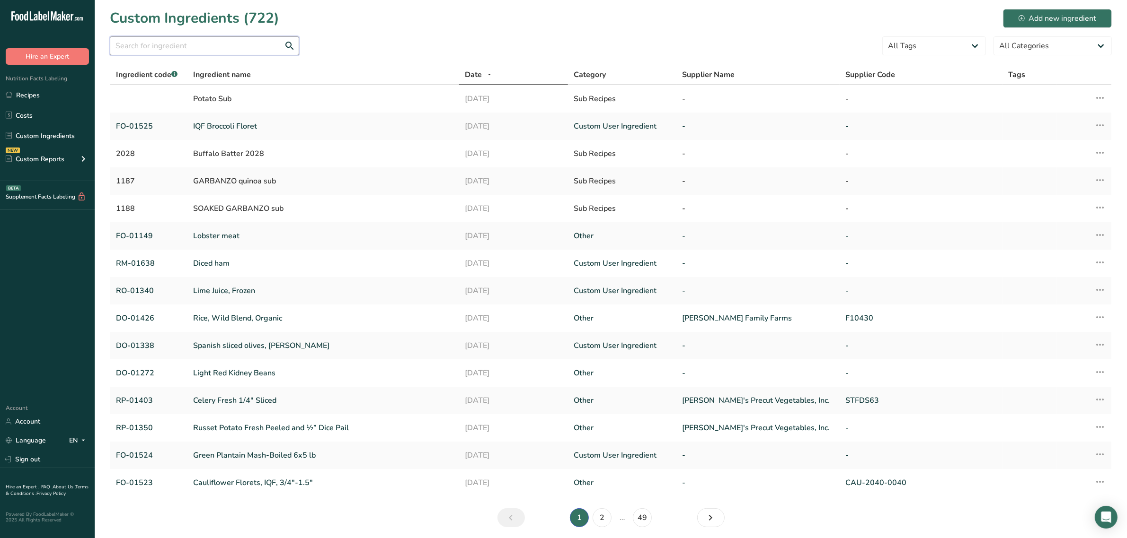
click at [167, 48] on input "text" at bounding box center [204, 45] width 189 height 19
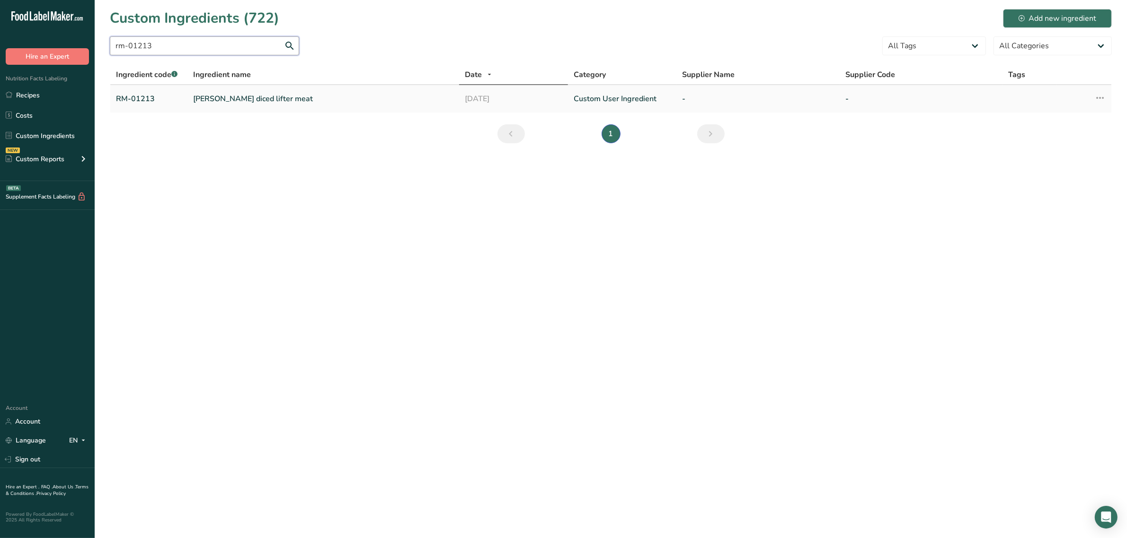
type input "rm-01213"
click at [259, 93] on link "[PERSON_NAME] diced lifter meat" at bounding box center [323, 98] width 260 height 11
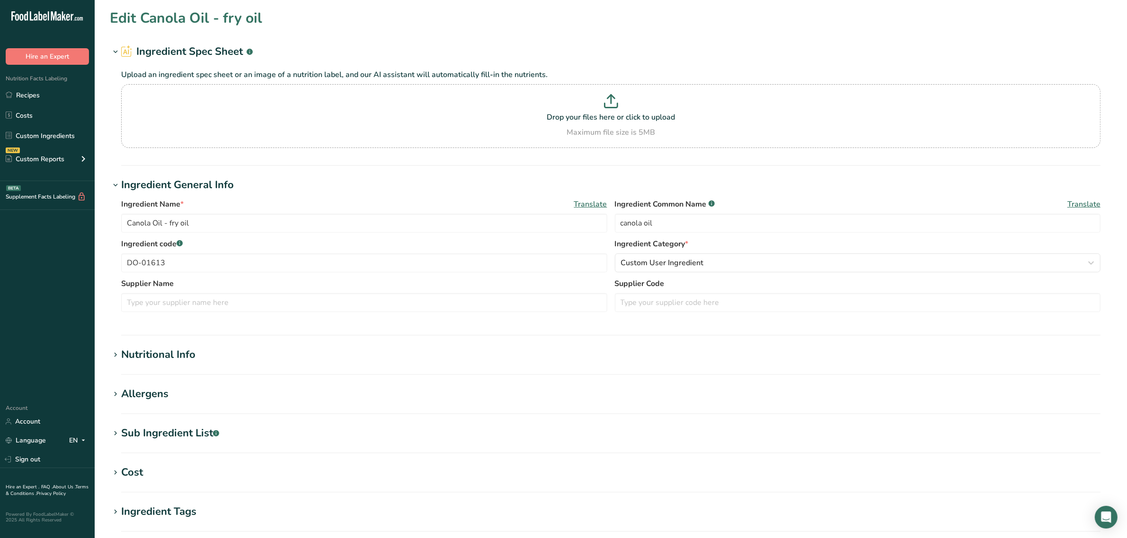
type input "[PERSON_NAME] diced lifter meat"
type input "marinated lifter meat"
type input "RM-01213"
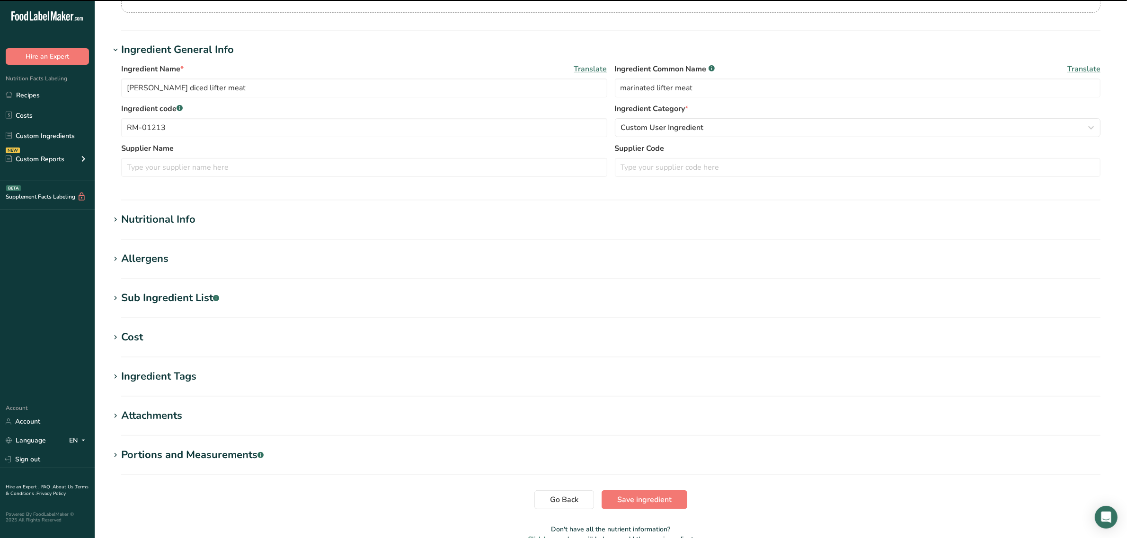
scroll to position [177, 0]
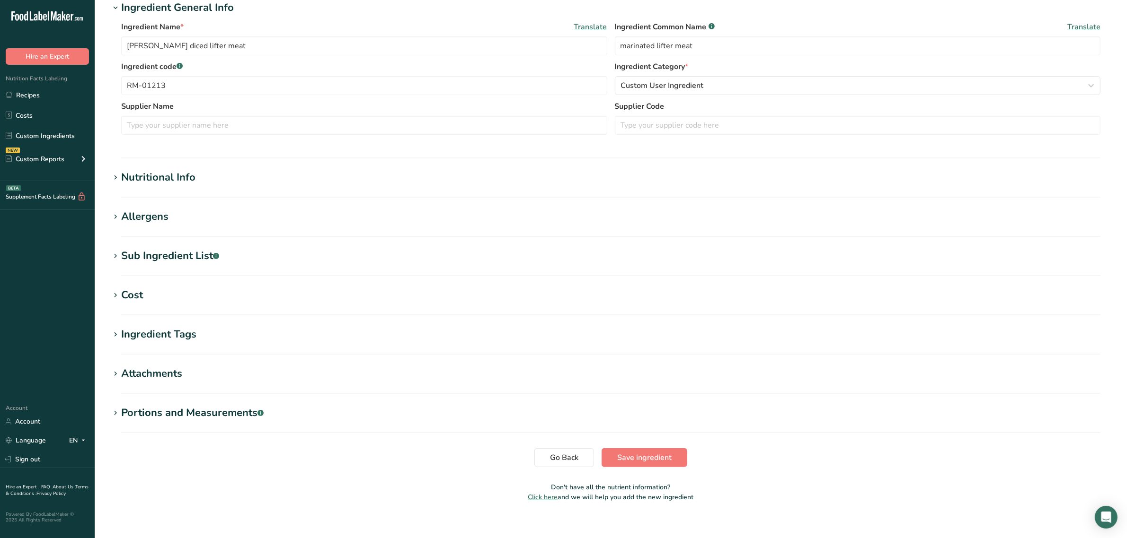
click at [181, 265] on section "Sub Ingredient List .a-a{fill:#347362;}.b-a{fill:#fff;} Translate beef, dijon m…" at bounding box center [611, 262] width 1002 height 28
click at [187, 256] on div "Sub Ingredient List .a-a{fill:#347362;}.b-a{fill:#fff;}" at bounding box center [170, 256] width 98 height 16
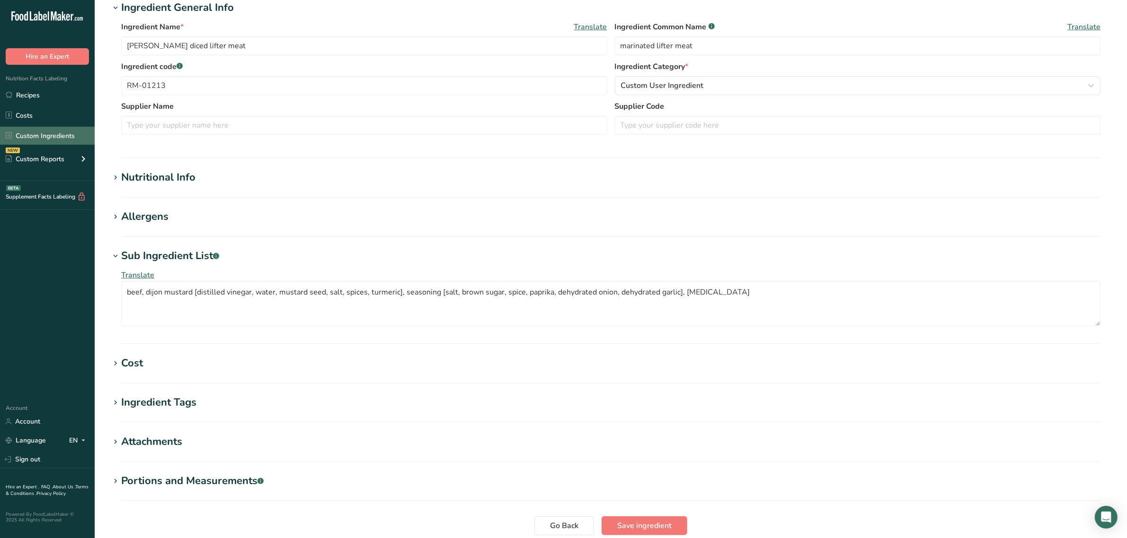
click at [40, 128] on link "Custom Ingredients" at bounding box center [47, 136] width 95 height 18
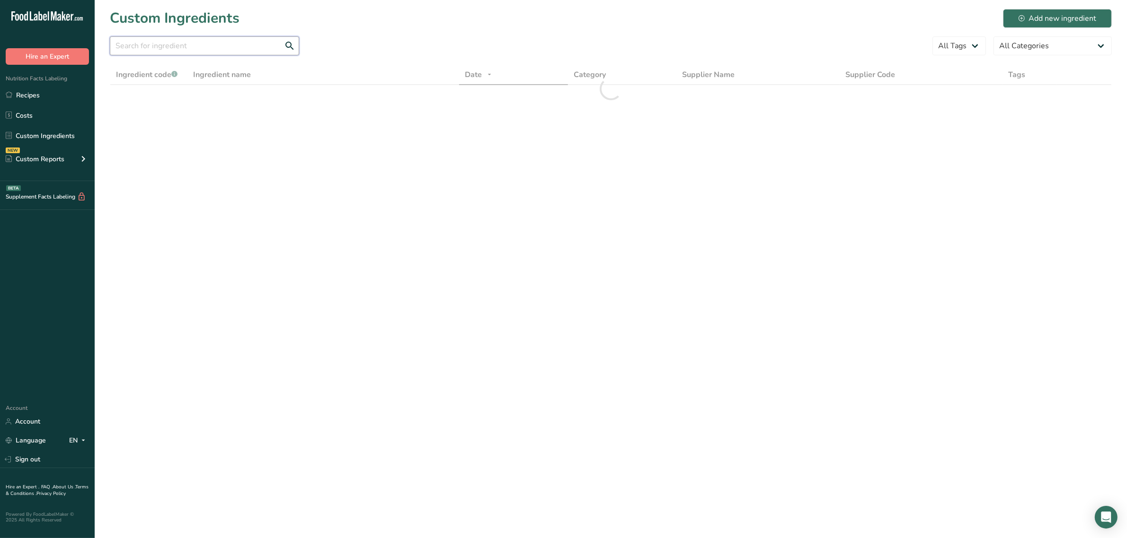
click at [190, 43] on input "text" at bounding box center [204, 45] width 189 height 19
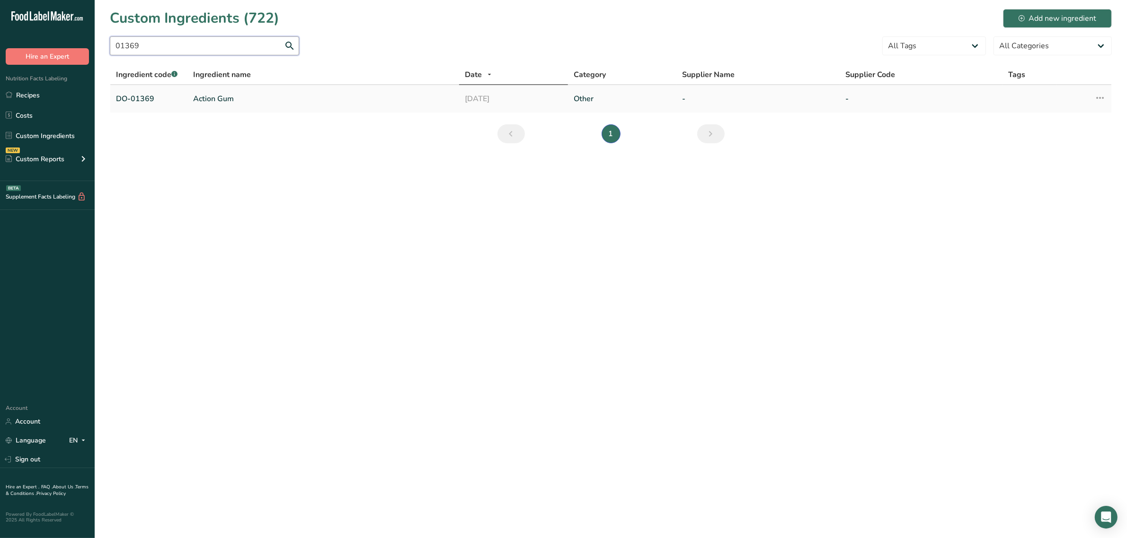
type input "01369"
click at [211, 91] on td "Action Gum" at bounding box center [323, 98] width 272 height 27
click at [214, 97] on link "Action Gum" at bounding box center [323, 98] width 260 height 11
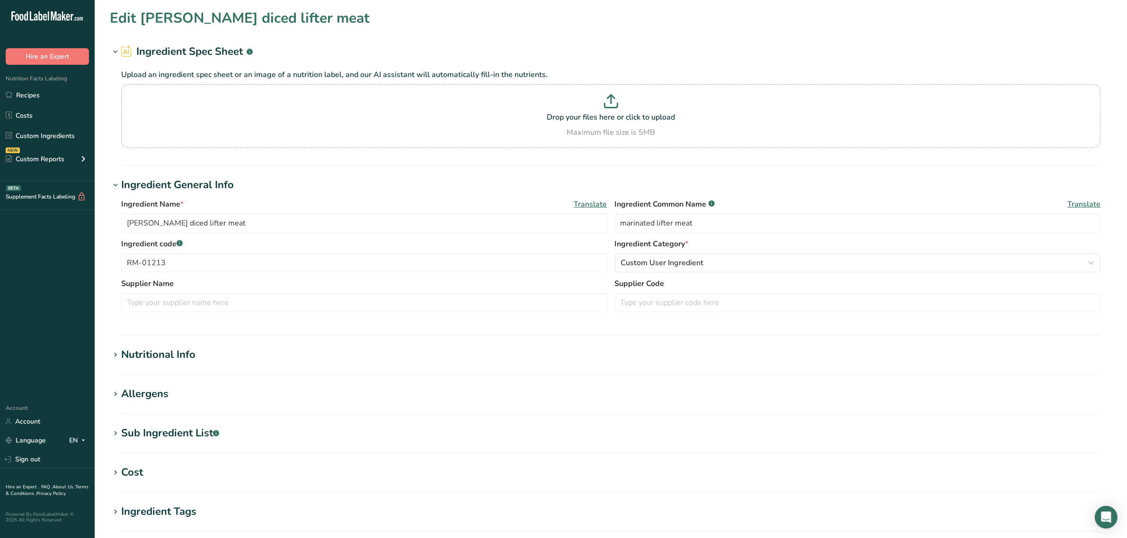
type input "Action Gum"
type input "action gum"
type input "DO-01369"
drag, startPoint x: 685, startPoint y: 220, endPoint x: 566, endPoint y: 219, distance: 119.2
click at [573, 220] on div "Ingredient Name * Translate Action Gum Ingredient Common Name .a-a{fill:#347362…" at bounding box center [610, 219] width 979 height 40
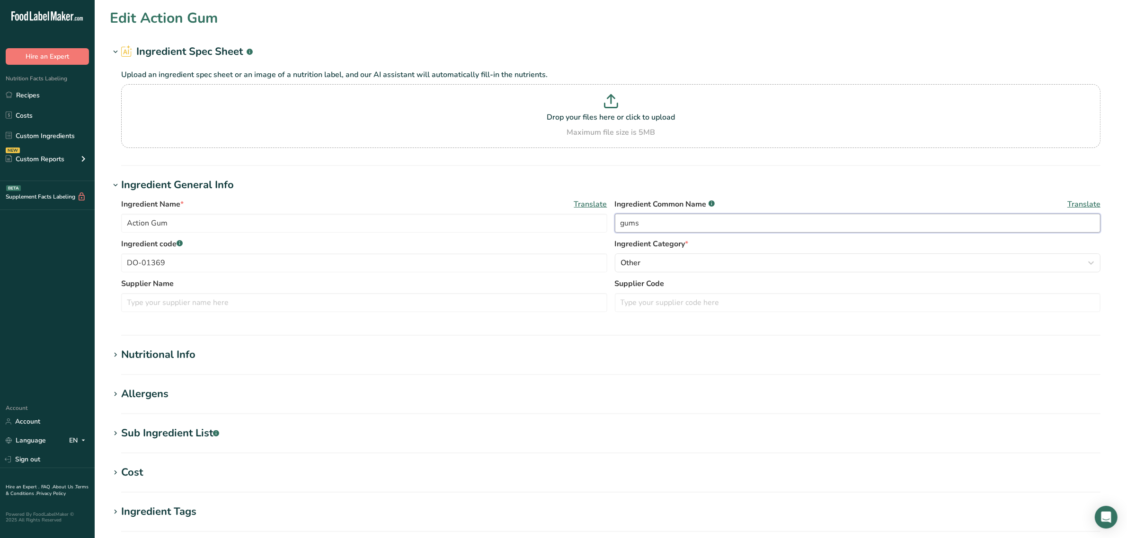
type input "gums"
click at [163, 440] on div "Sub Ingredient List .a-a{fill:#347362;}.b-a{fill:#fff;}" at bounding box center [170, 434] width 98 height 16
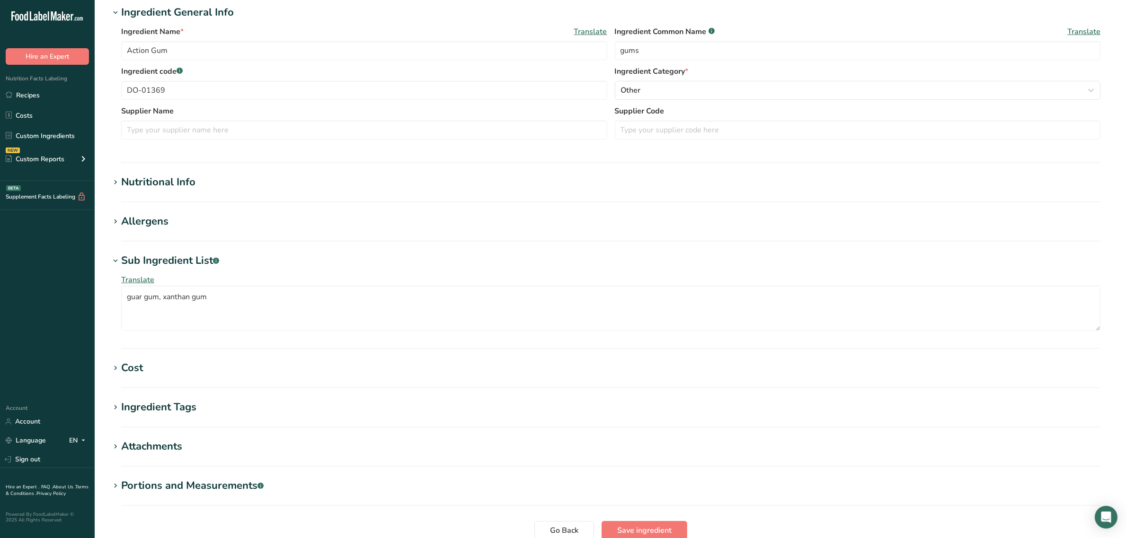
scroll to position [255, 0]
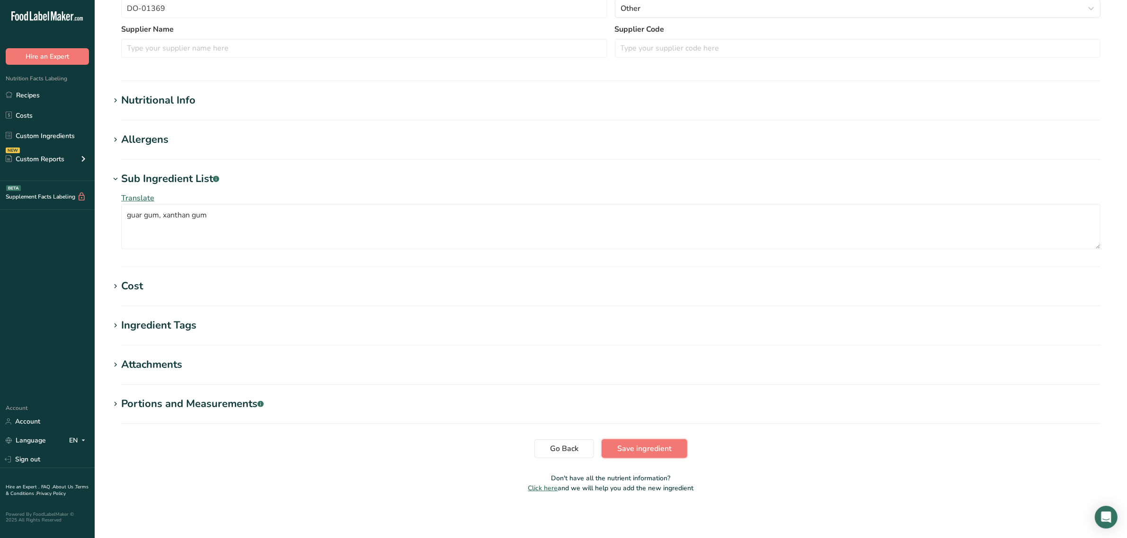
drag, startPoint x: 677, startPoint y: 455, endPoint x: 370, endPoint y: 481, distance: 308.2
click at [675, 455] on button "Save ingredient" at bounding box center [644, 449] width 86 height 19
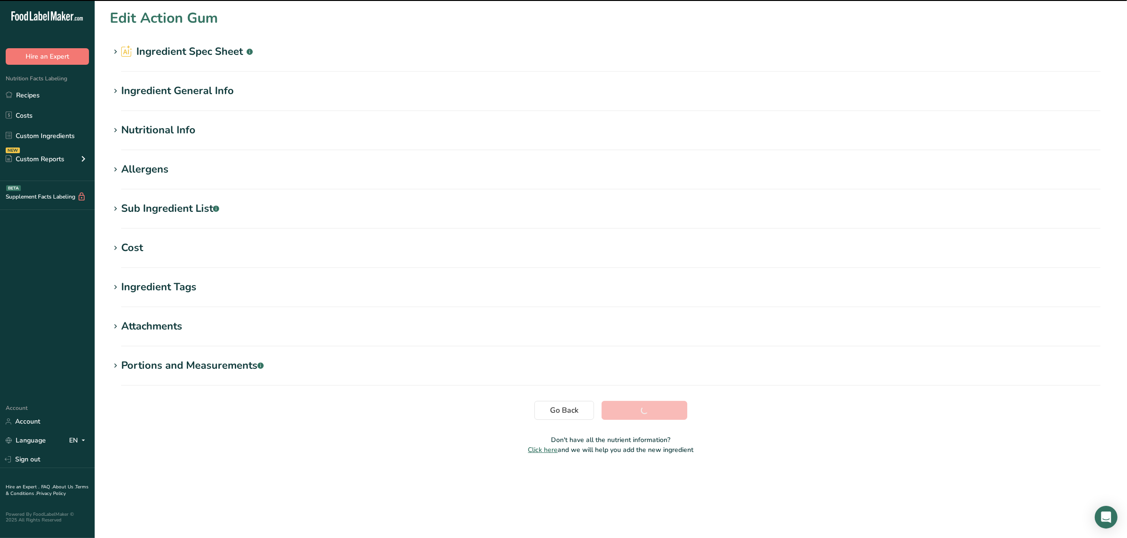
scroll to position [0, 0]
